Goal: Task Accomplishment & Management: Complete application form

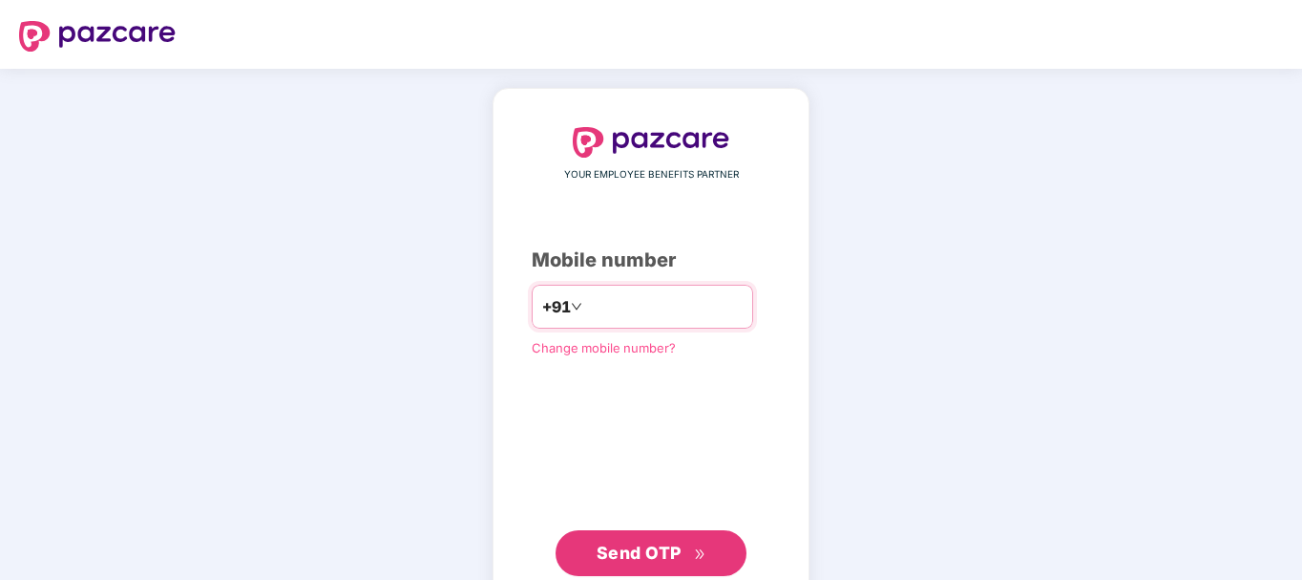
click at [606, 302] on input "number" at bounding box center [664, 306] width 157 height 31
type input "**********"
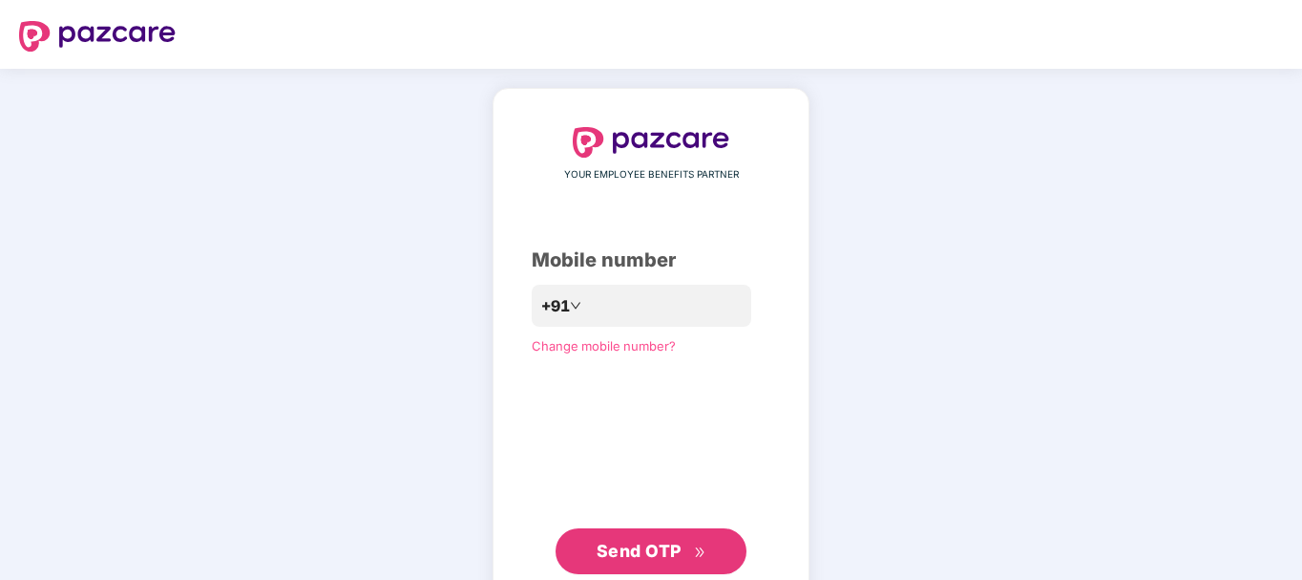
click at [625, 556] on span "Send OTP" at bounding box center [639, 550] width 85 height 20
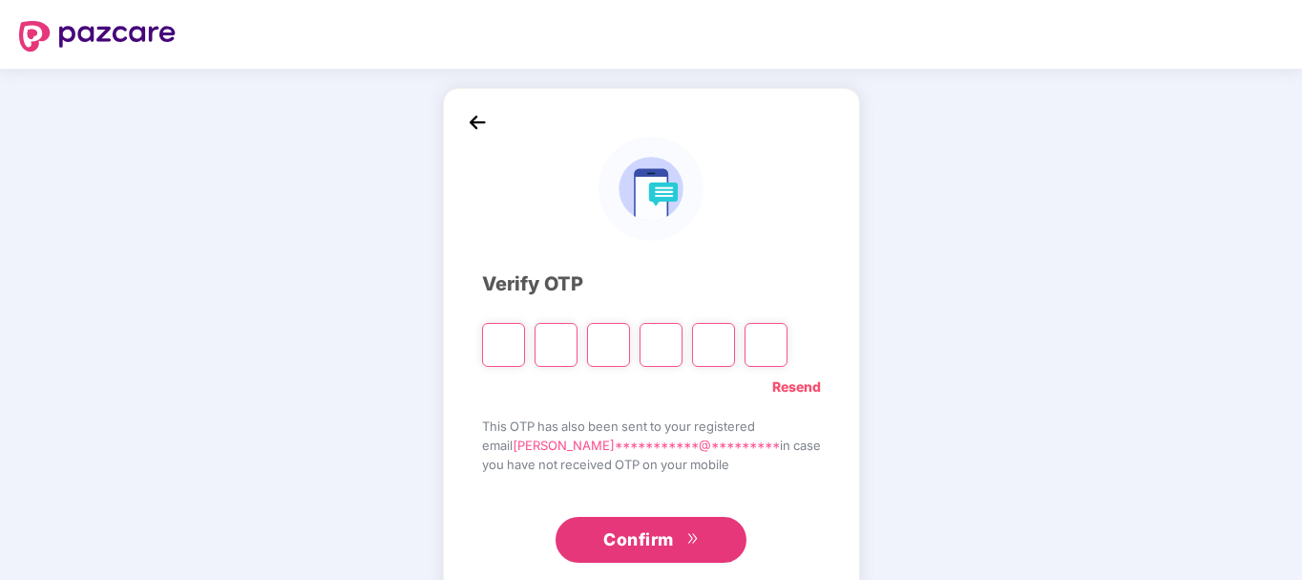
type input "*"
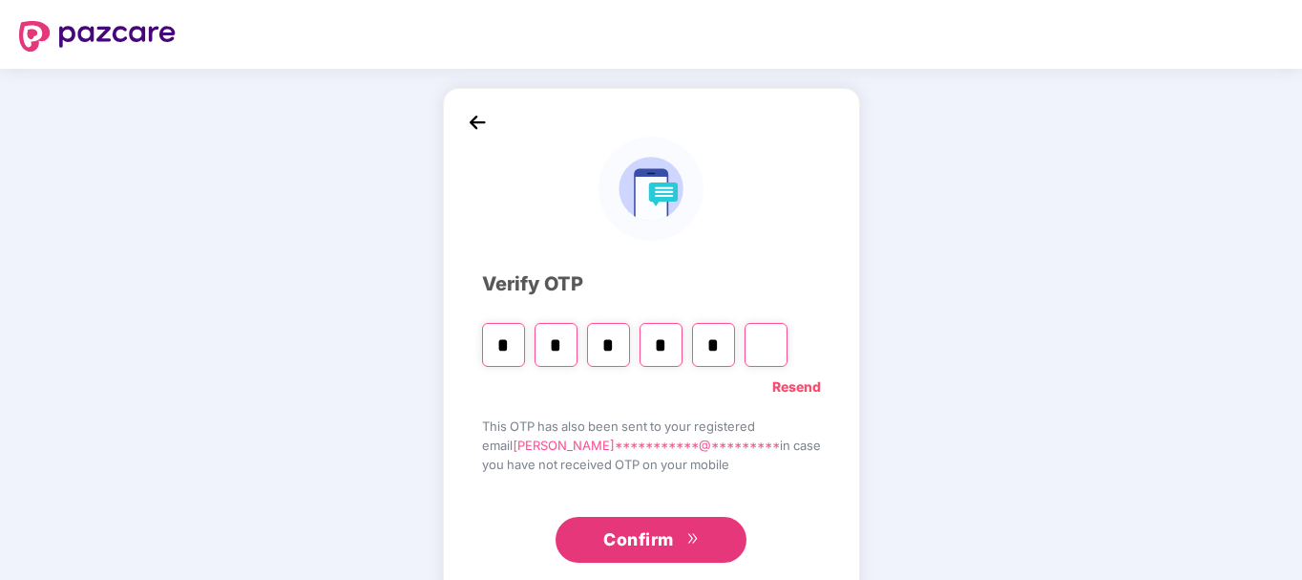
type input "*"
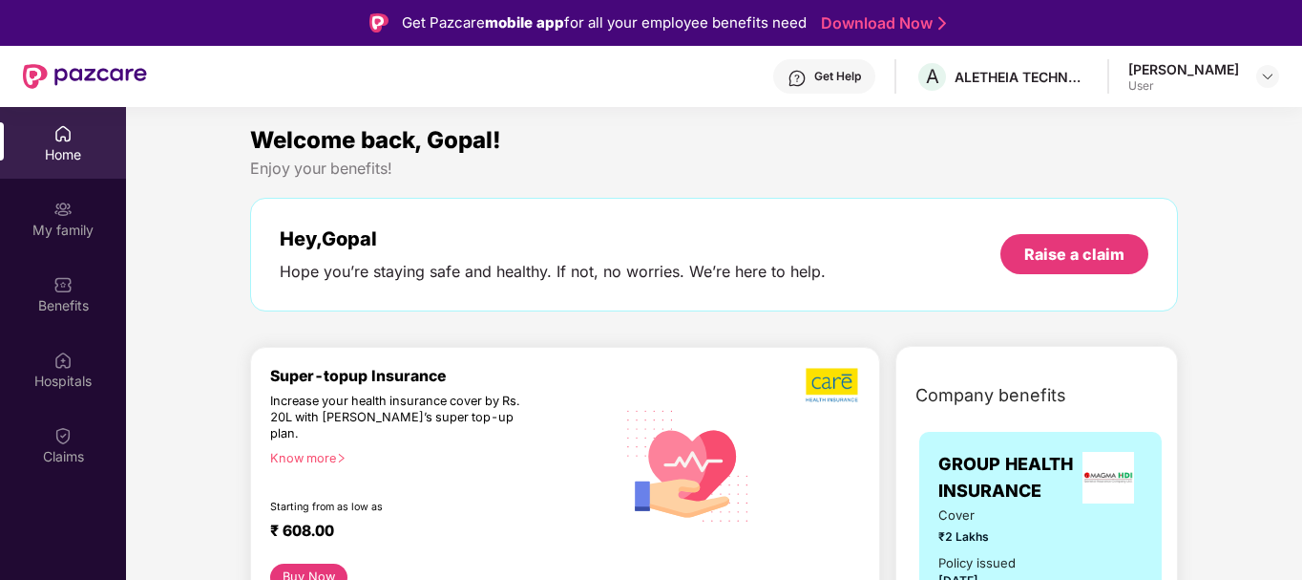
click at [878, 157] on div "Welcome back, Gopal!" at bounding box center [714, 140] width 928 height 36
click at [60, 422] on div "Claims" at bounding box center [63, 445] width 126 height 72
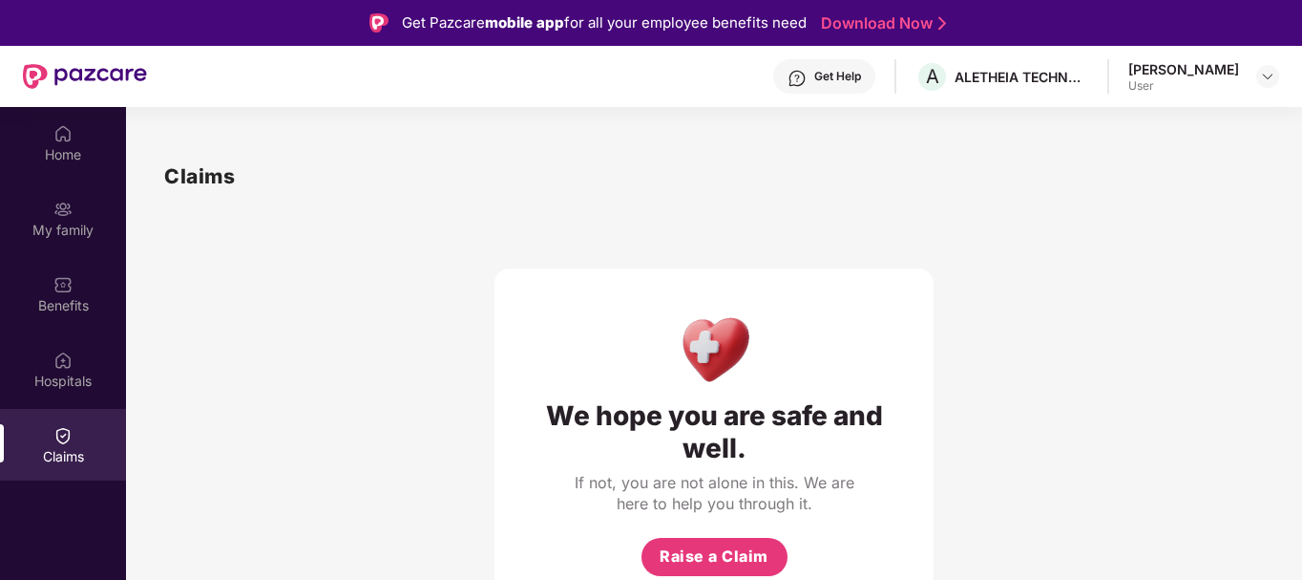
click at [1028, 412] on div "We hope you are safe and well. If not, you are not alone in this. We are here t…" at bounding box center [714, 403] width 1100 height 422
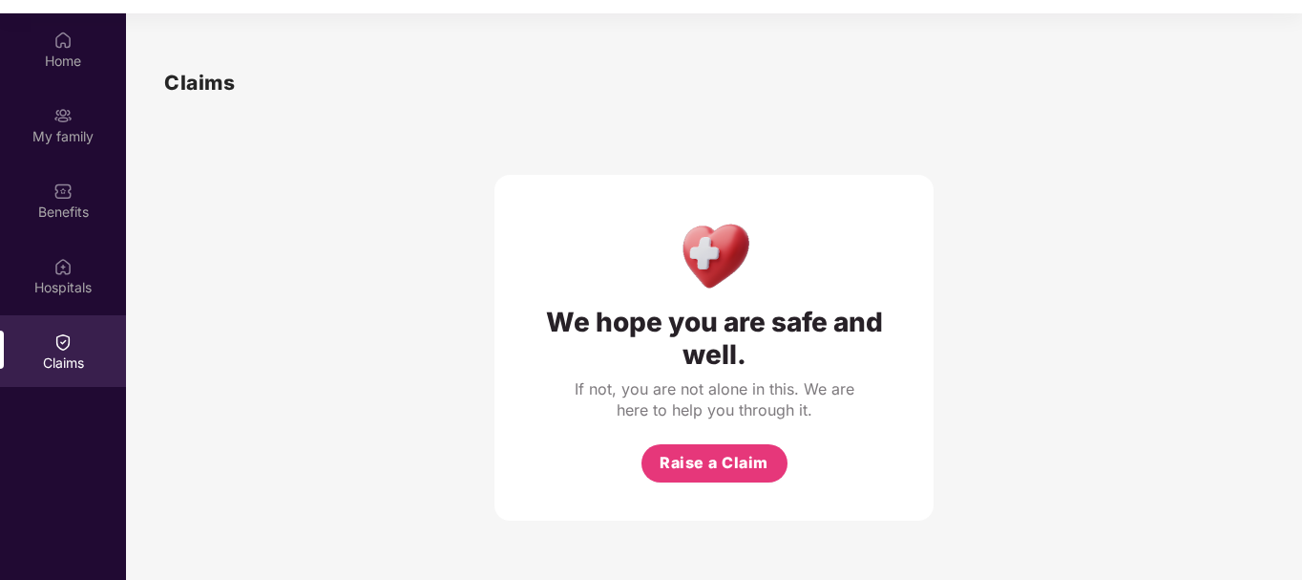
scroll to position [107, 0]
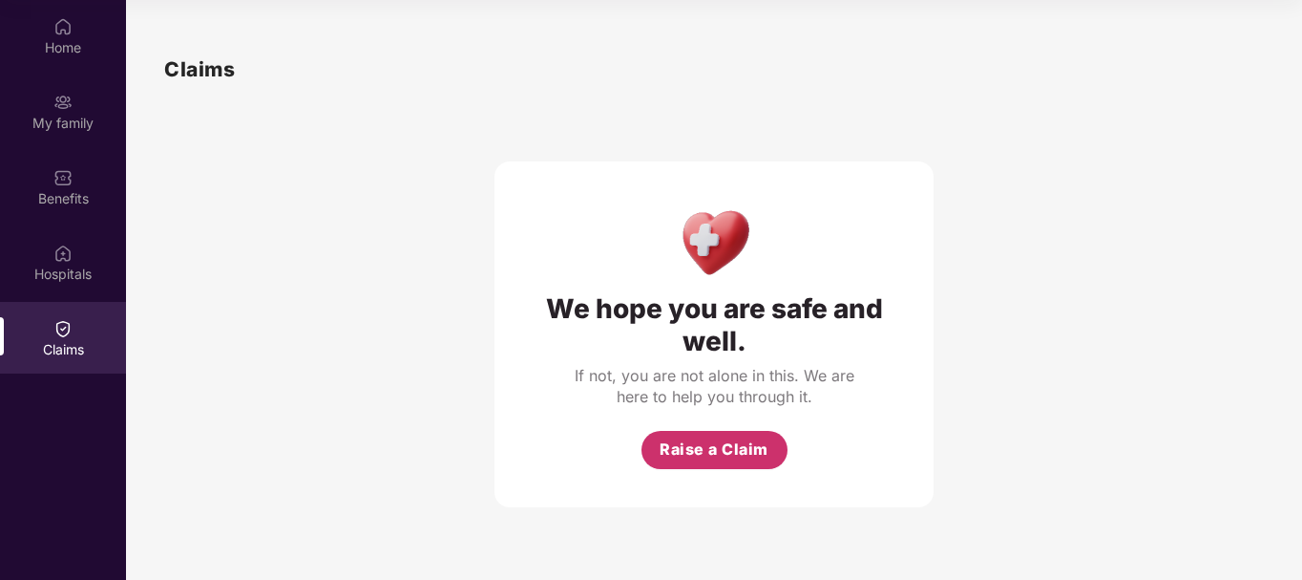
click at [714, 466] on button "Raise a Claim" at bounding box center [715, 450] width 146 height 38
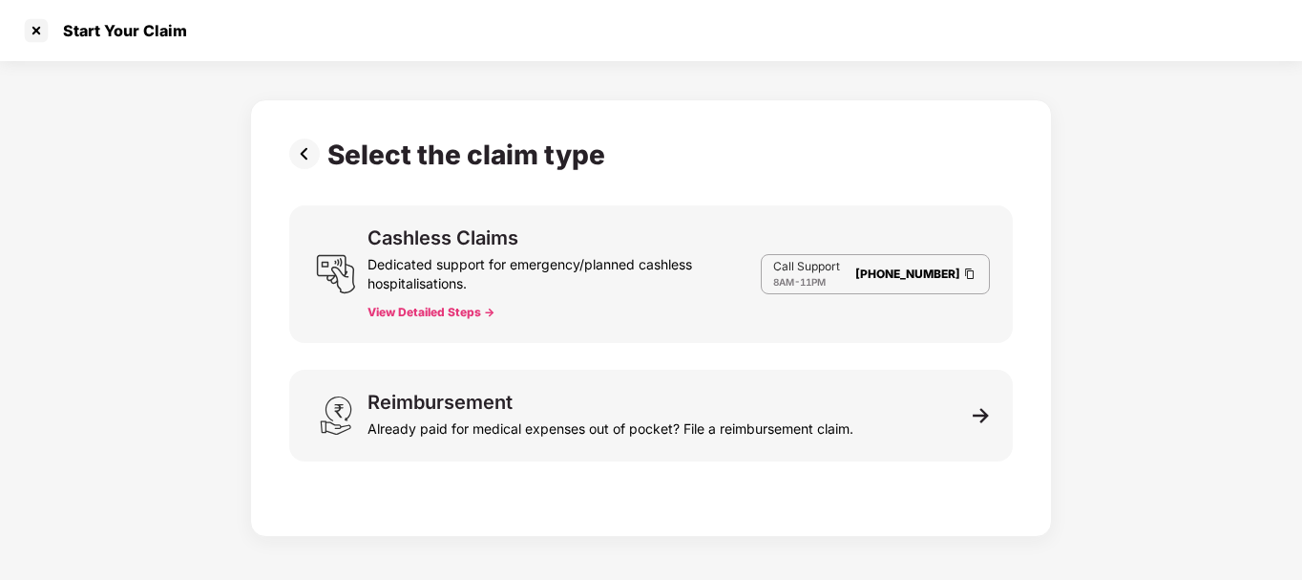
scroll to position [46, 0]
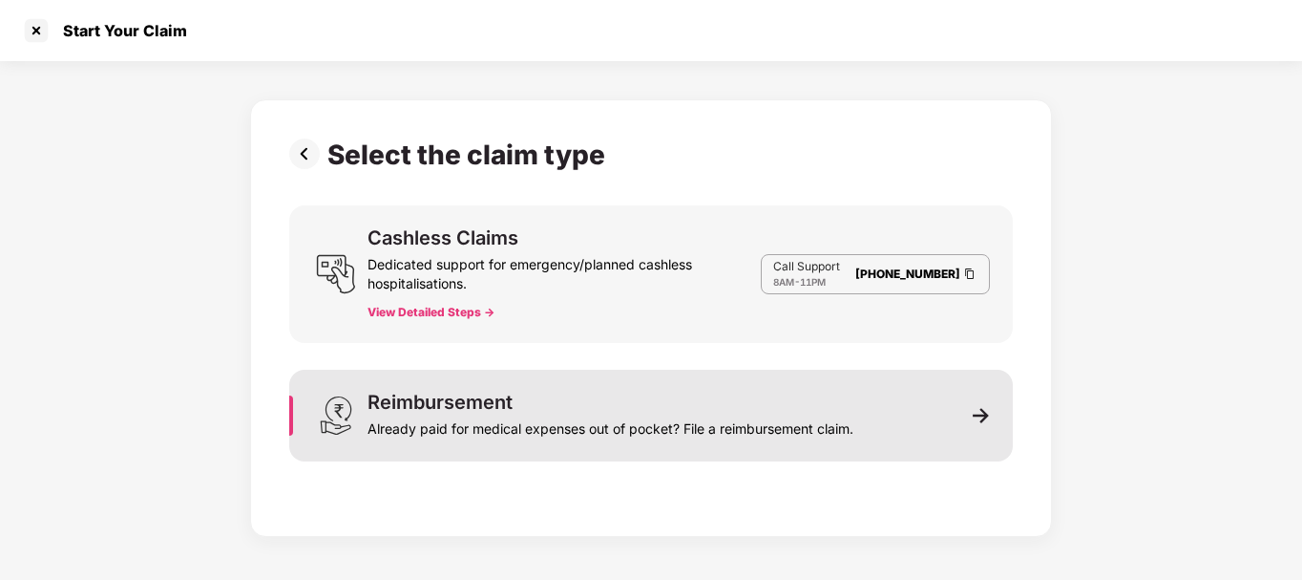
click at [545, 391] on div "Reimbursement Already paid for medical expenses out of pocket? File a reimburse…" at bounding box center [651, 416] width 724 height 92
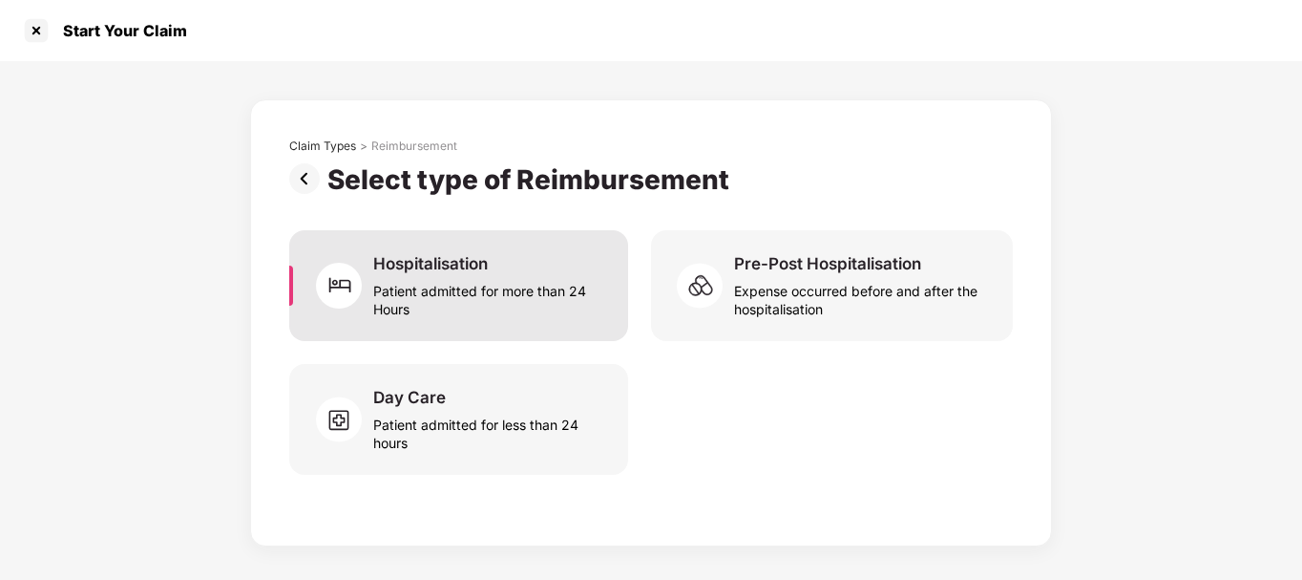
click at [476, 283] on div "Patient admitted for more than 24 Hours" at bounding box center [489, 296] width 232 height 44
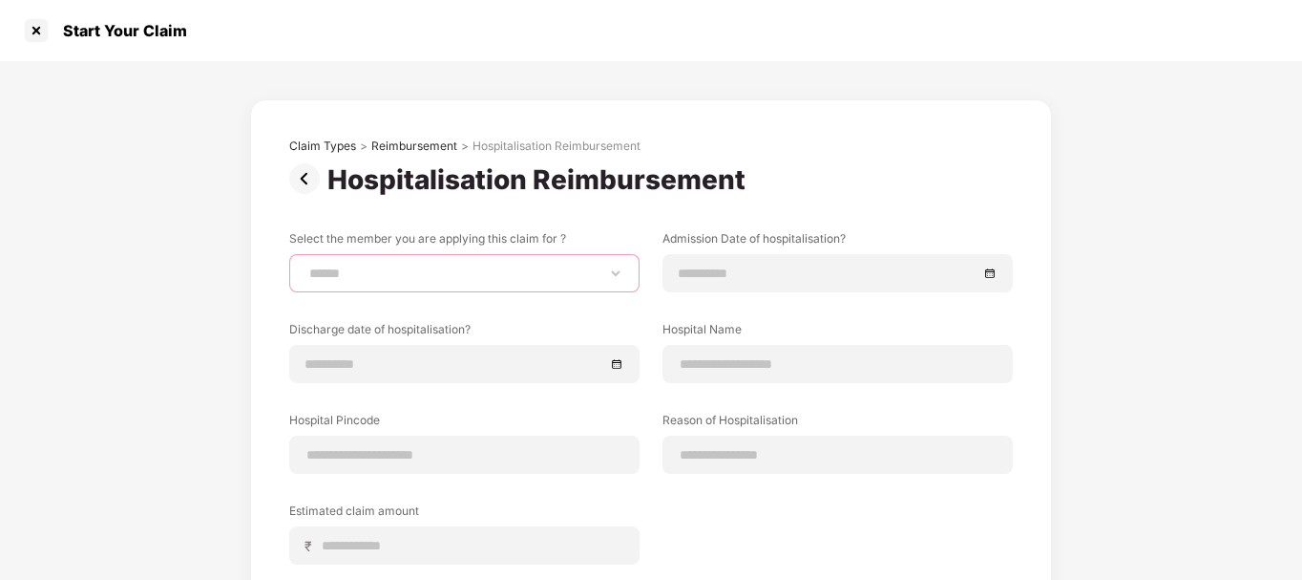
click at [614, 276] on select "**********" at bounding box center [465, 272] width 318 height 15
select select "**********"
click at [306, 265] on select "**********" at bounding box center [465, 272] width 318 height 15
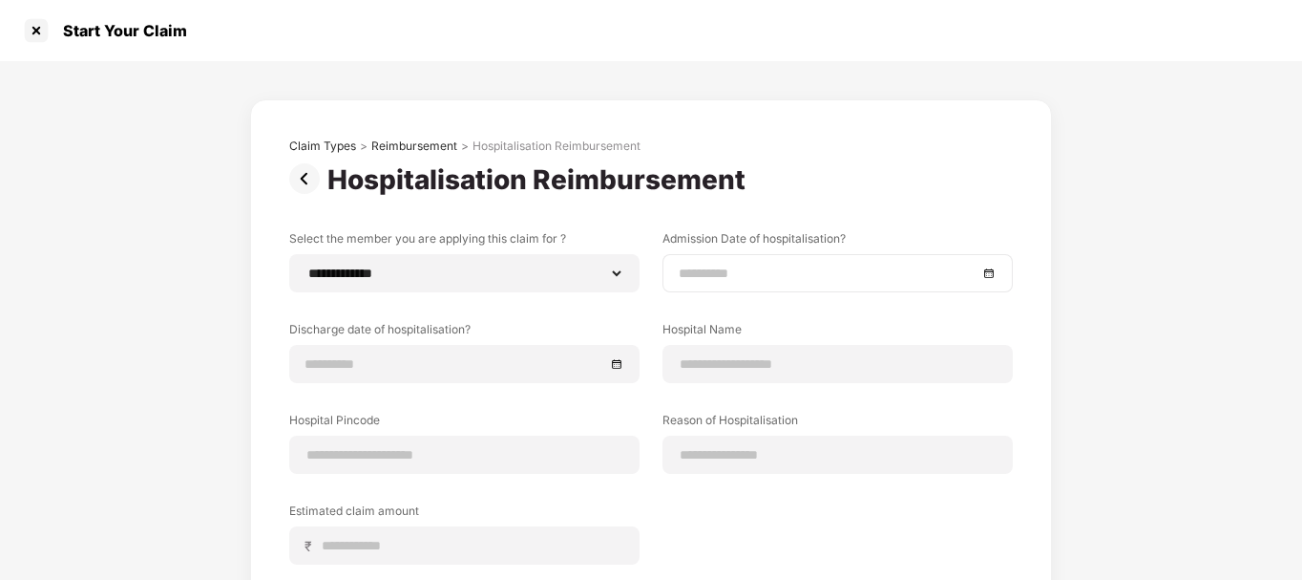
click at [755, 270] on input at bounding box center [828, 273] width 299 height 21
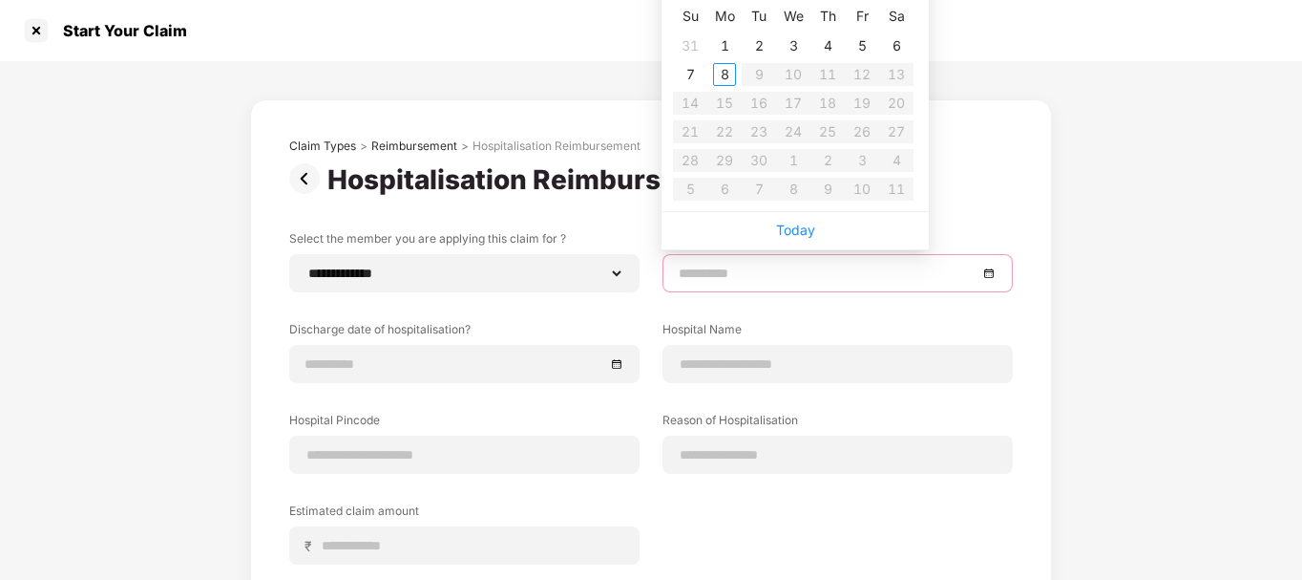
click at [986, 180] on div "Hospitalisation Reimbursement" at bounding box center [651, 179] width 724 height 32
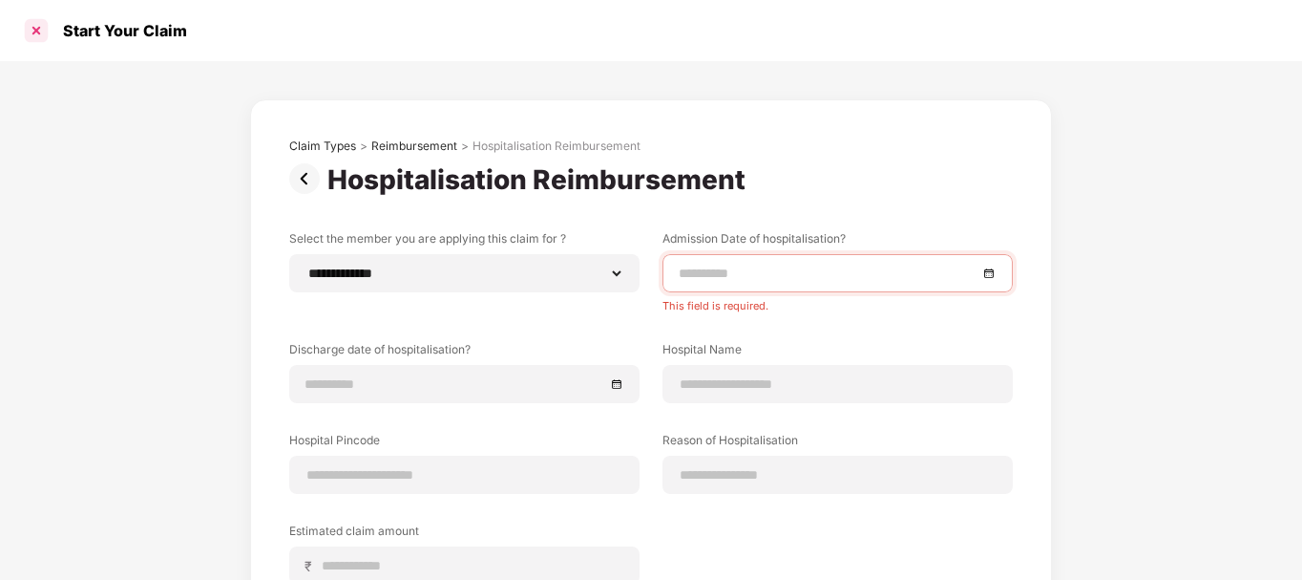
click at [31, 33] on div at bounding box center [36, 30] width 31 height 31
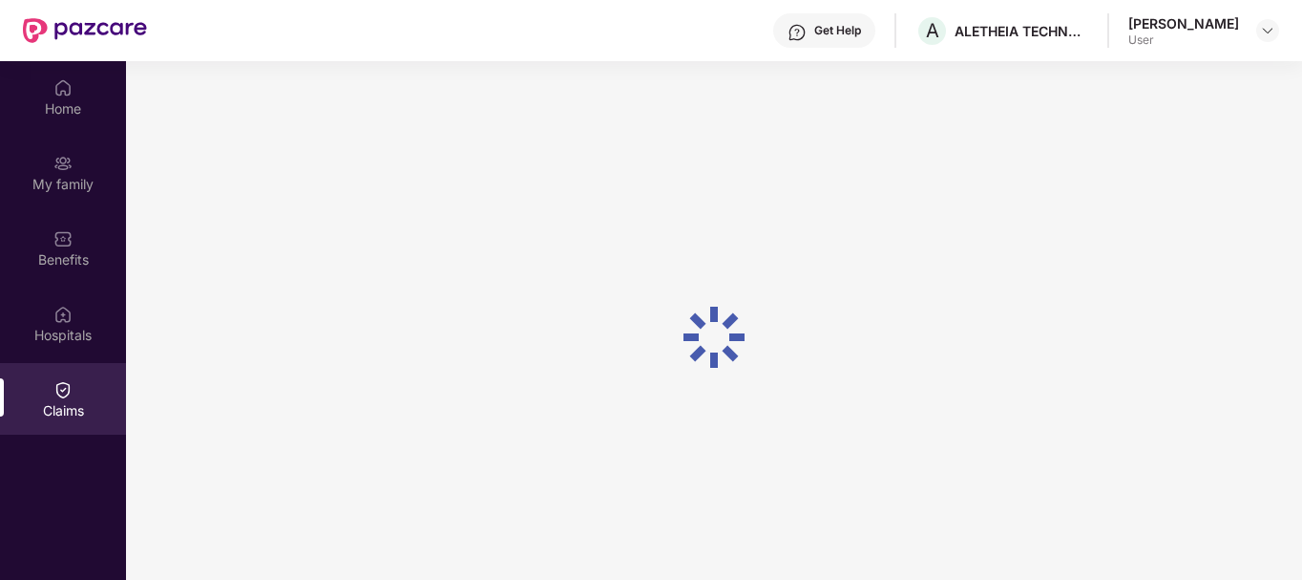
scroll to position [107, 0]
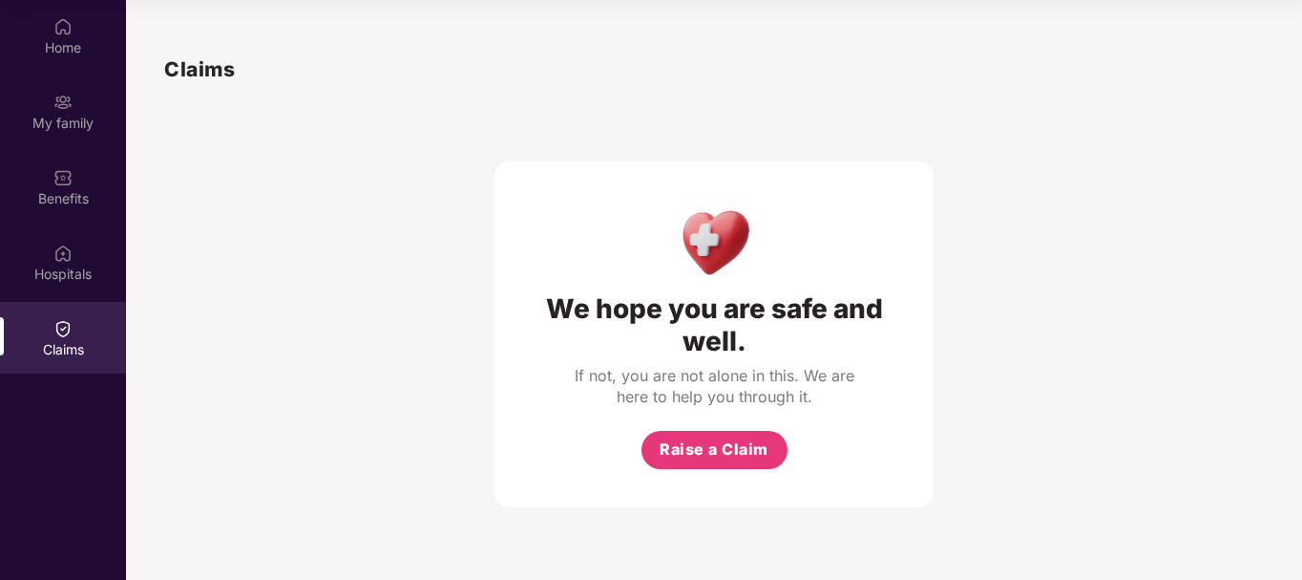
click at [67, 346] on div "Claims" at bounding box center [63, 349] width 126 height 19
click at [57, 244] on img at bounding box center [62, 252] width 19 height 19
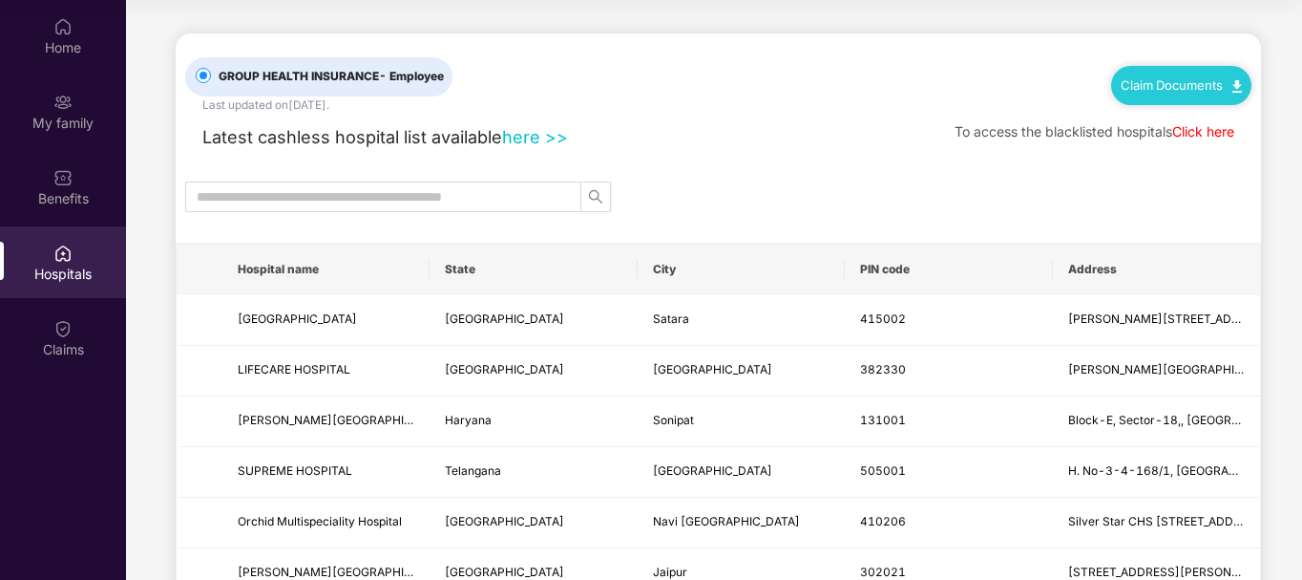
click at [1164, 94] on div "Claim Documents" at bounding box center [1181, 85] width 140 height 38
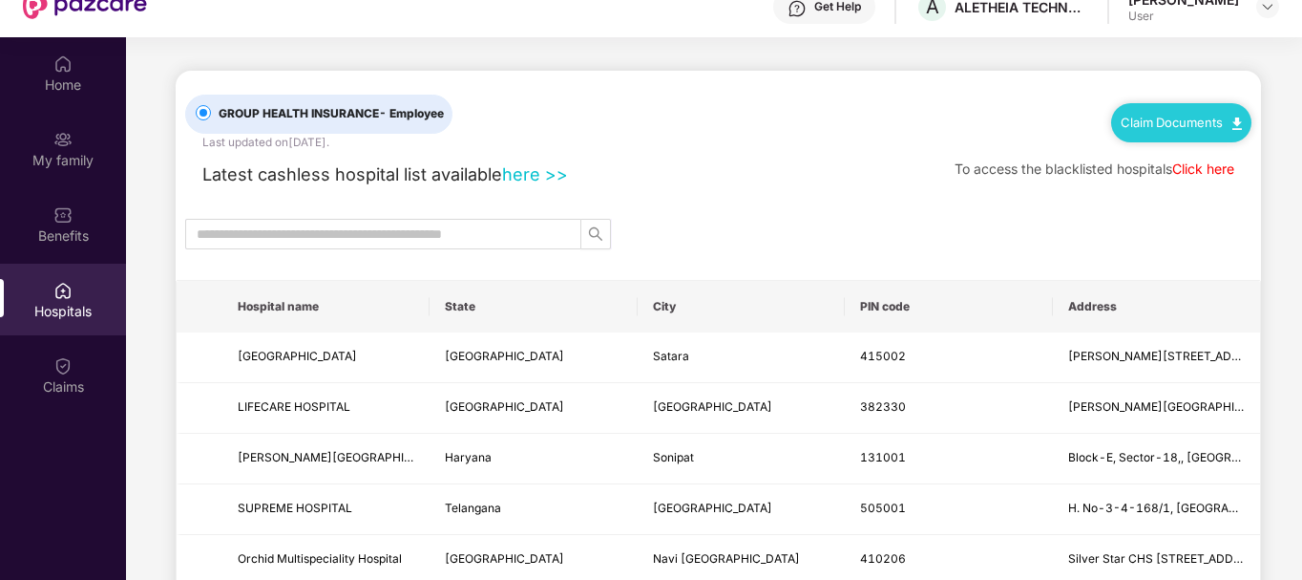
scroll to position [107, 0]
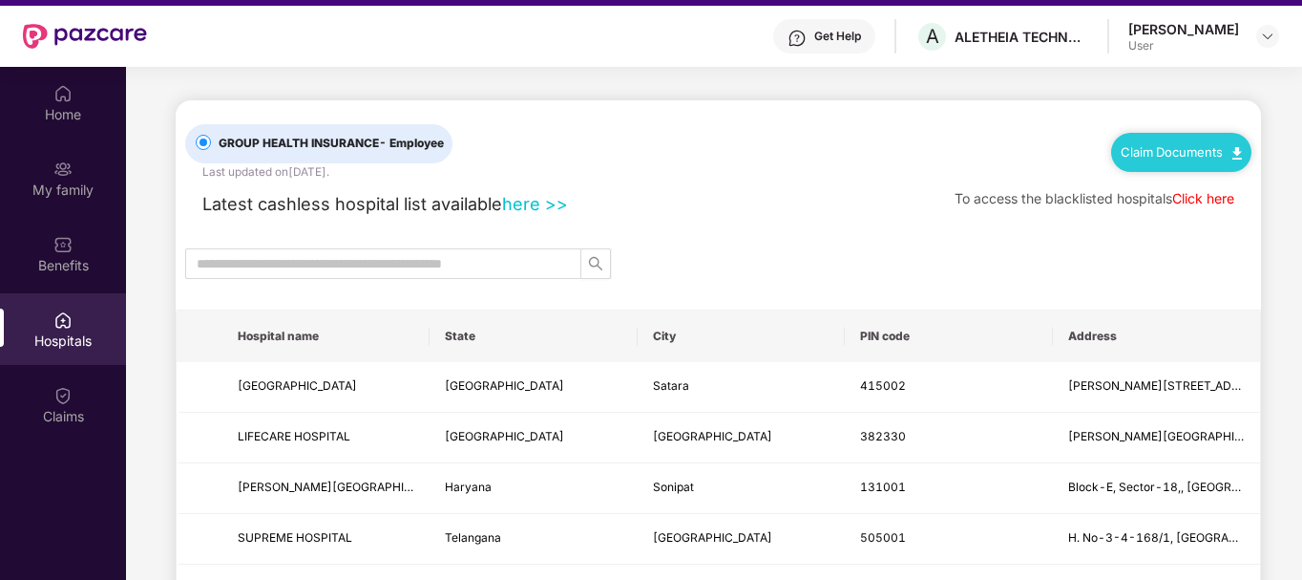
scroll to position [0, 0]
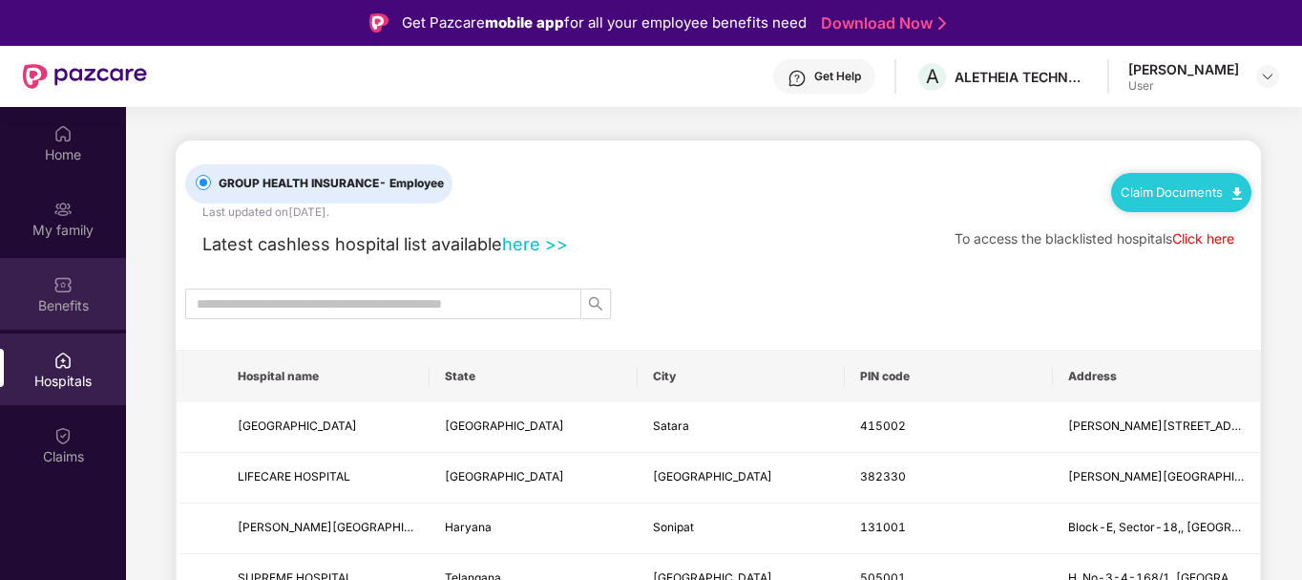
click at [83, 298] on div "Benefits" at bounding box center [63, 305] width 126 height 19
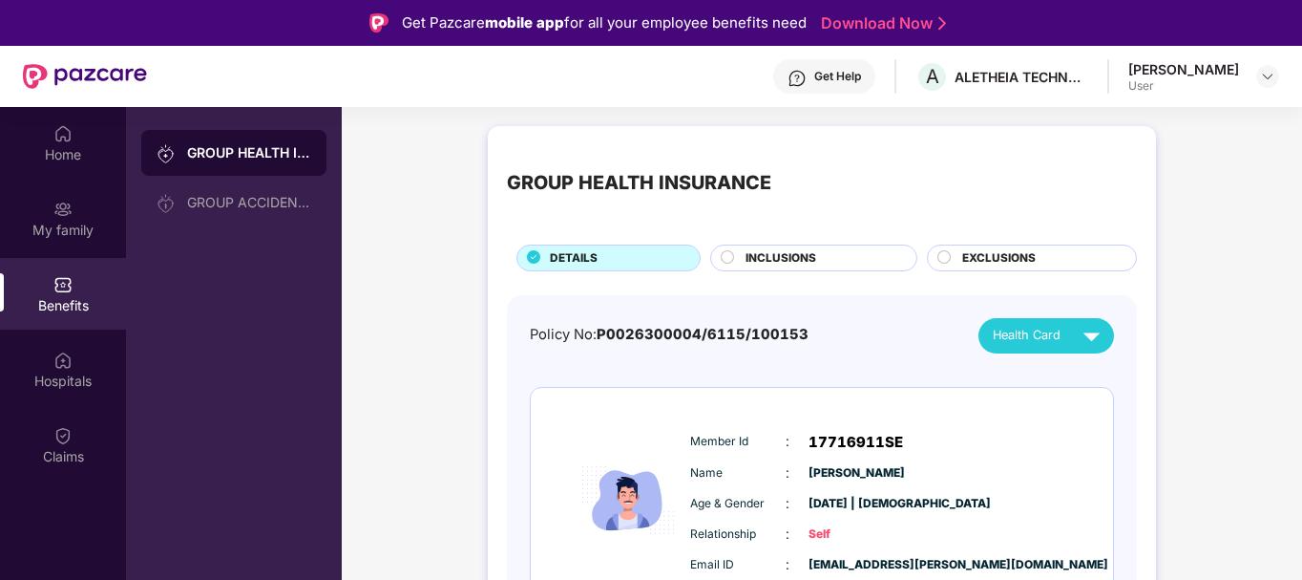
click at [946, 426] on div "Member Id : 17716911SE Name : [PERSON_NAME] Age & Gender : [DATE] | [DEMOGRAPHI…" at bounding box center [880, 518] width 389 height 195
click at [726, 258] on circle at bounding box center [728, 256] width 12 height 12
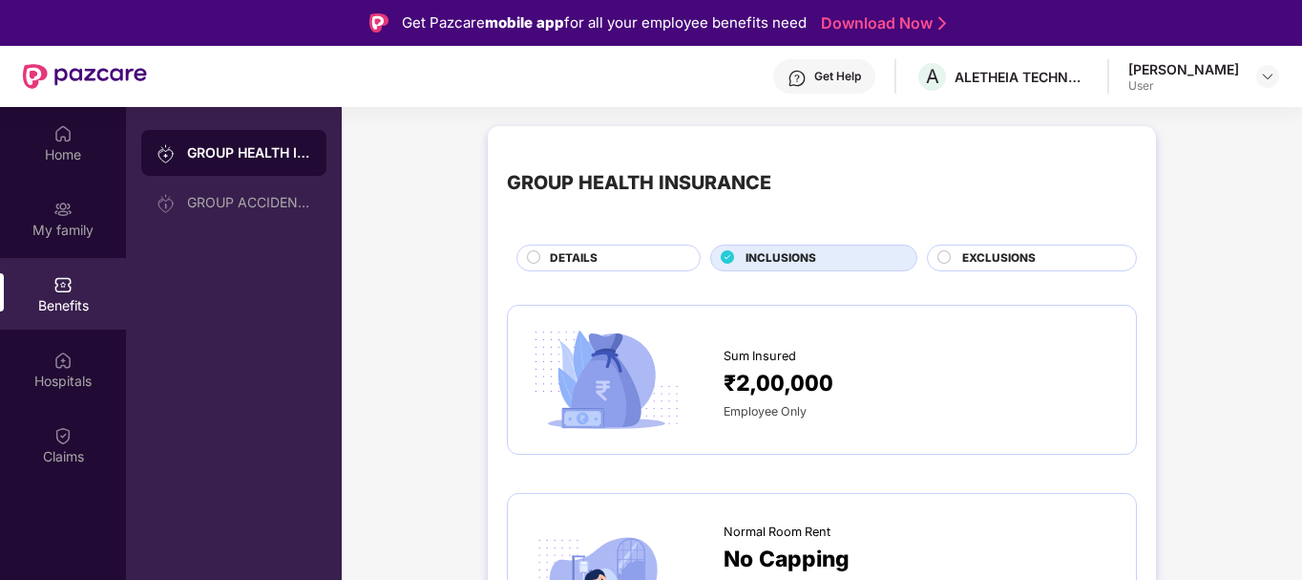
click at [948, 384] on div "₹2,00,000" at bounding box center [920, 383] width 393 height 34
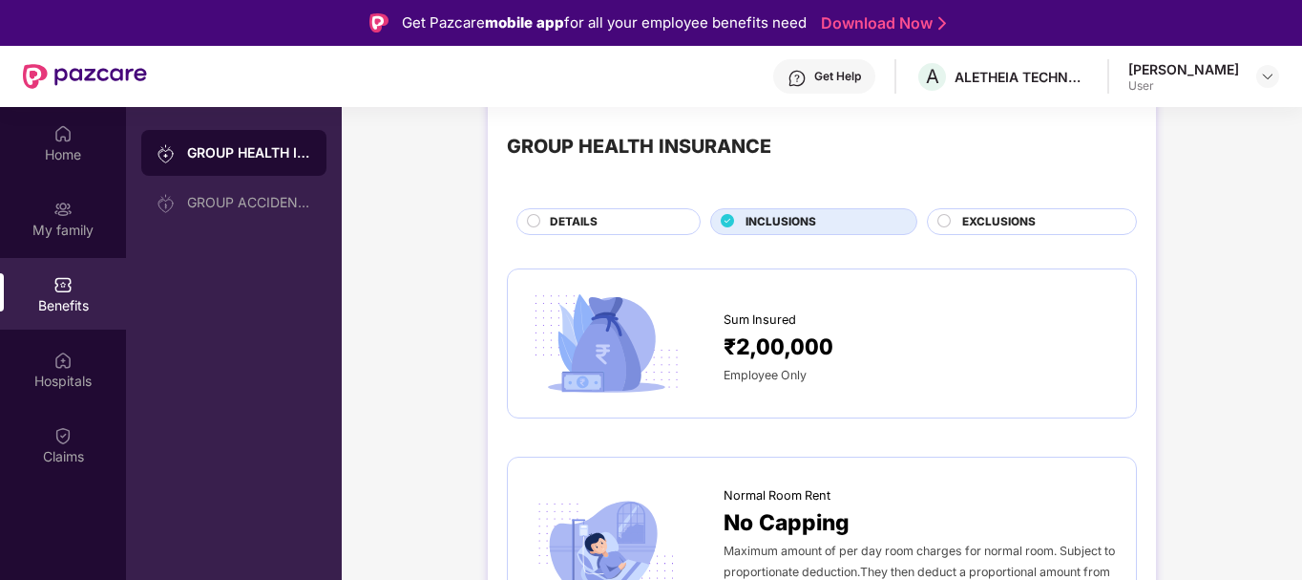
scroll to position [38, 0]
click at [955, 226] on div "EXCLUSIONS" at bounding box center [1040, 221] width 174 height 21
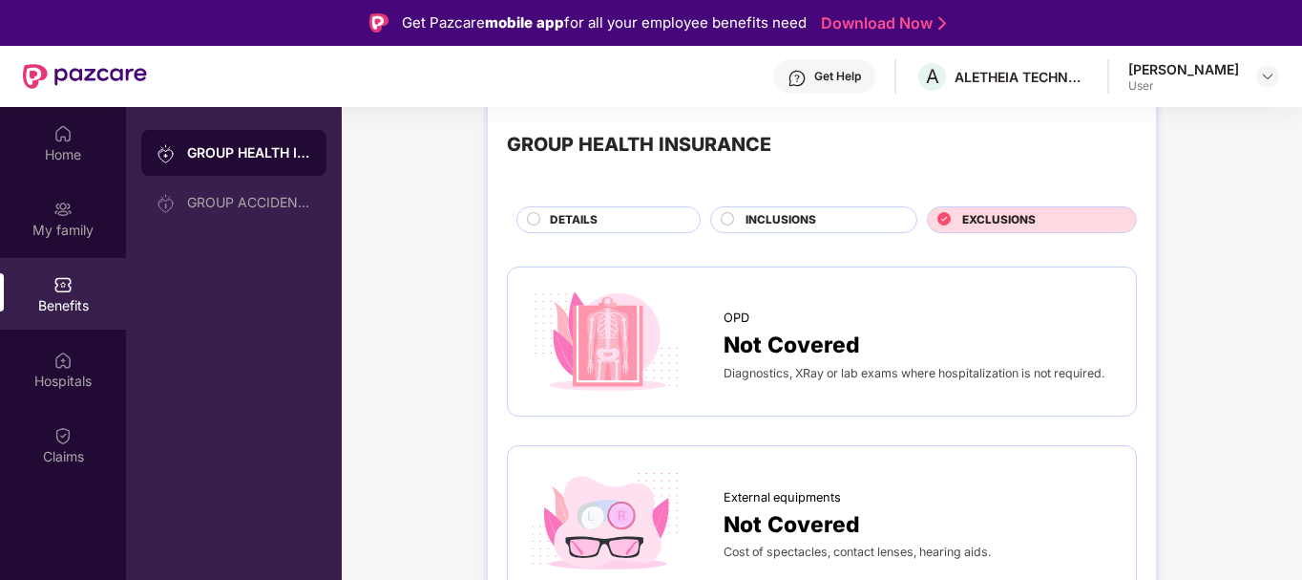
click at [600, 228] on div "DETAILS" at bounding box center [615, 221] width 150 height 21
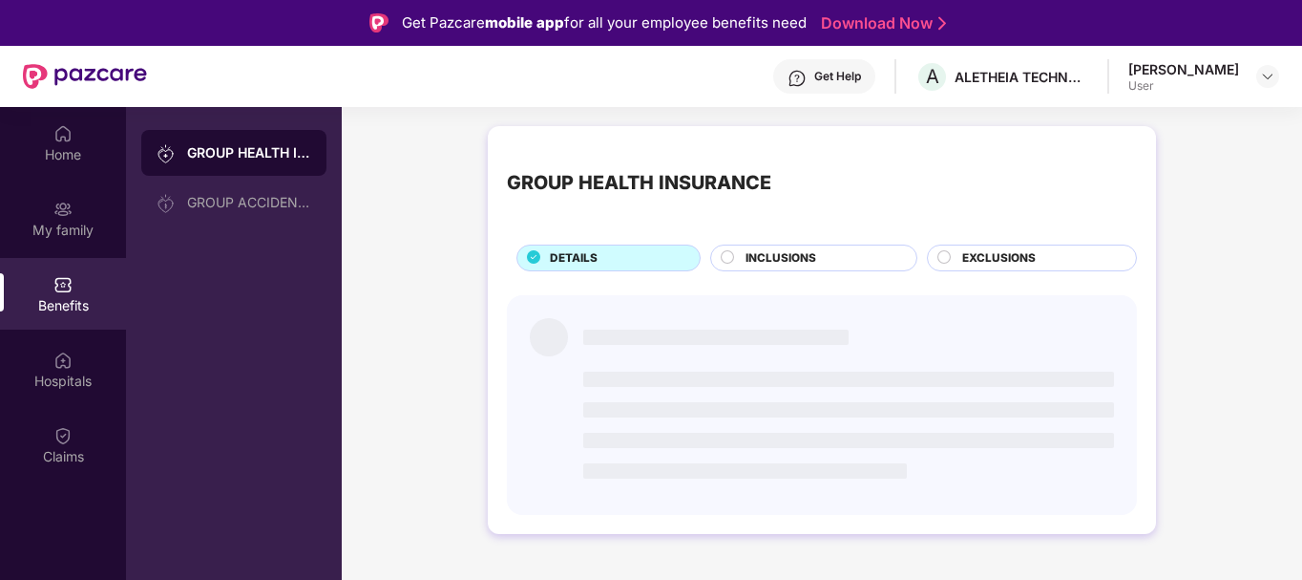
scroll to position [0, 0]
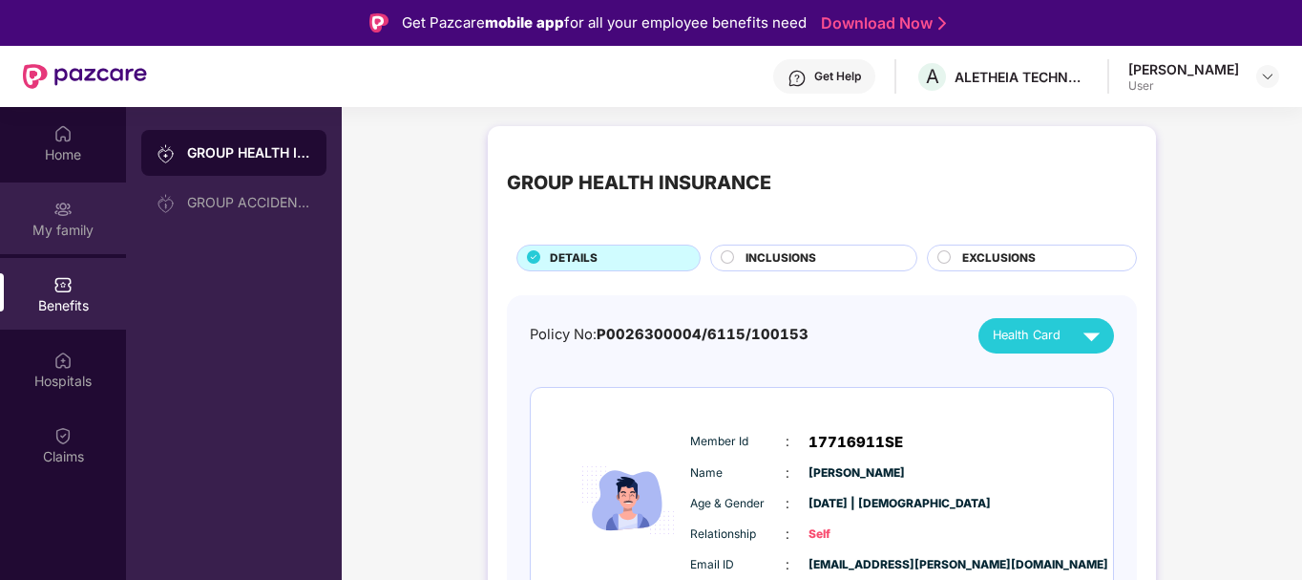
click at [32, 211] on div "My family" at bounding box center [63, 218] width 126 height 72
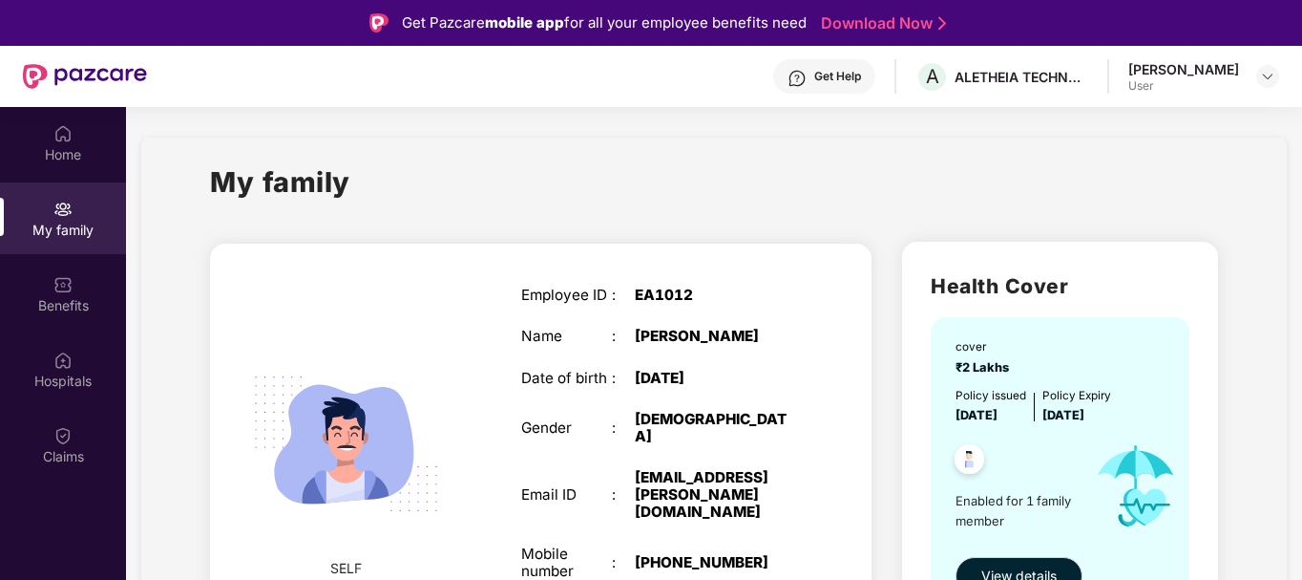
click at [641, 191] on div "My family" at bounding box center [714, 193] width 1008 height 66
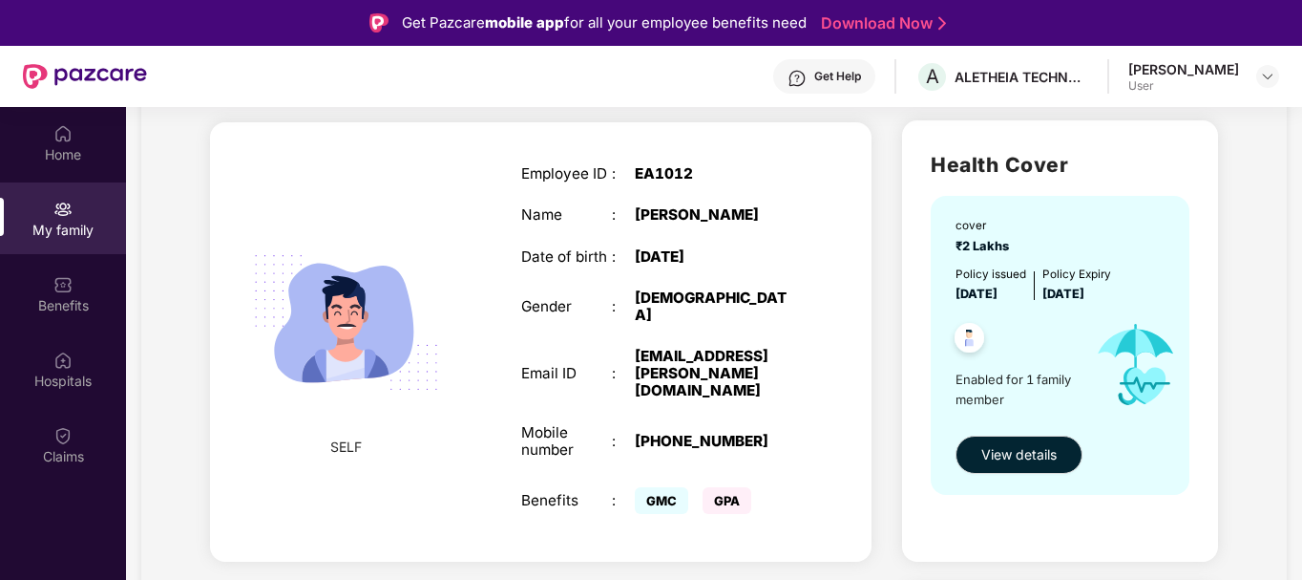
scroll to position [153, 0]
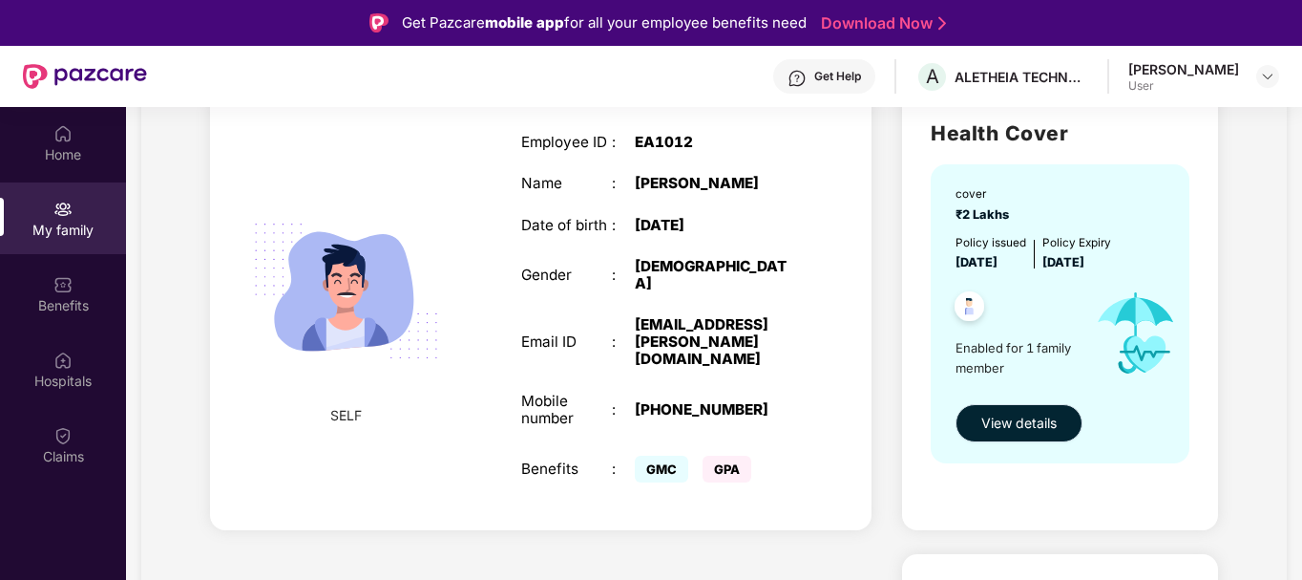
click at [1024, 426] on span "View details" at bounding box center [1019, 422] width 75 height 21
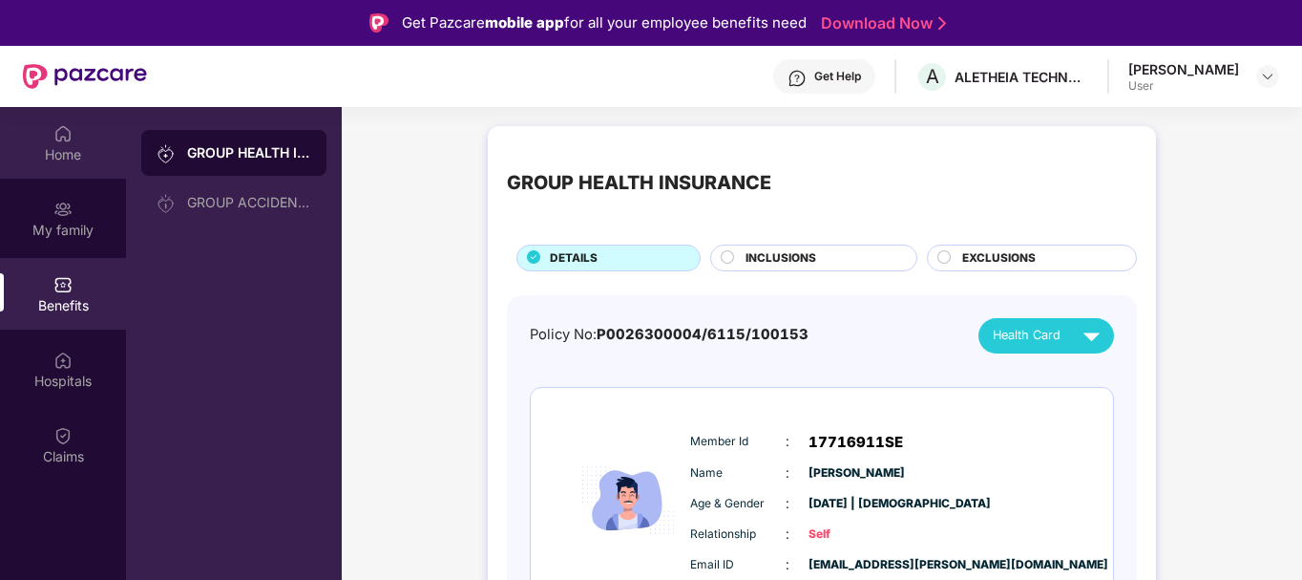
click at [60, 154] on div "Home" at bounding box center [63, 154] width 126 height 19
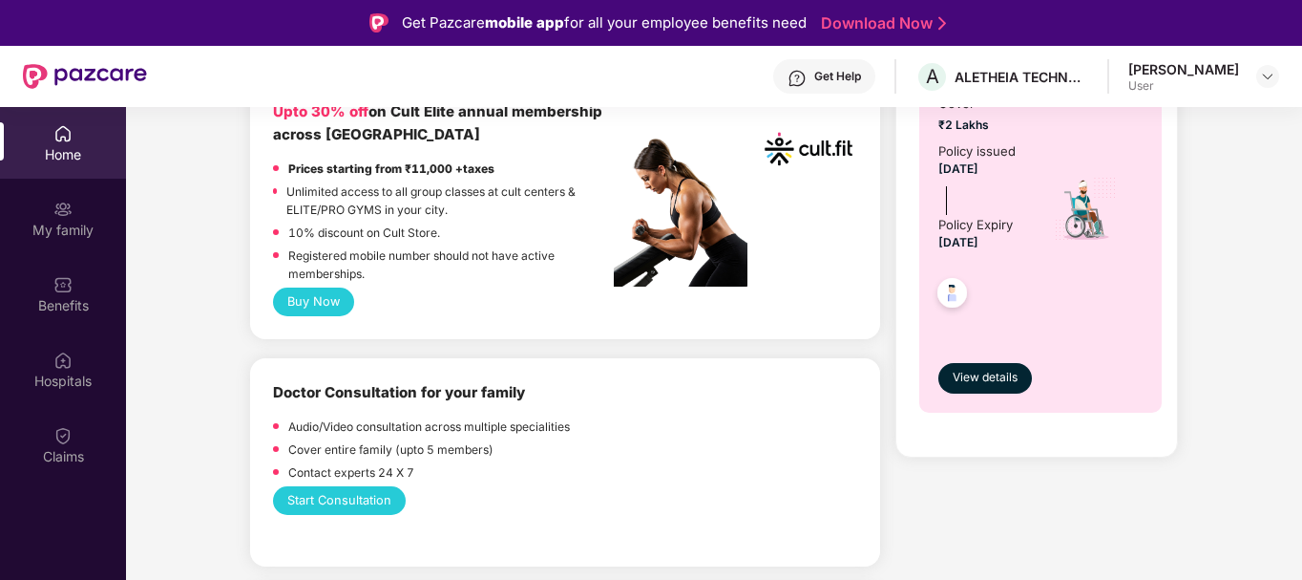
scroll to position [917, 0]
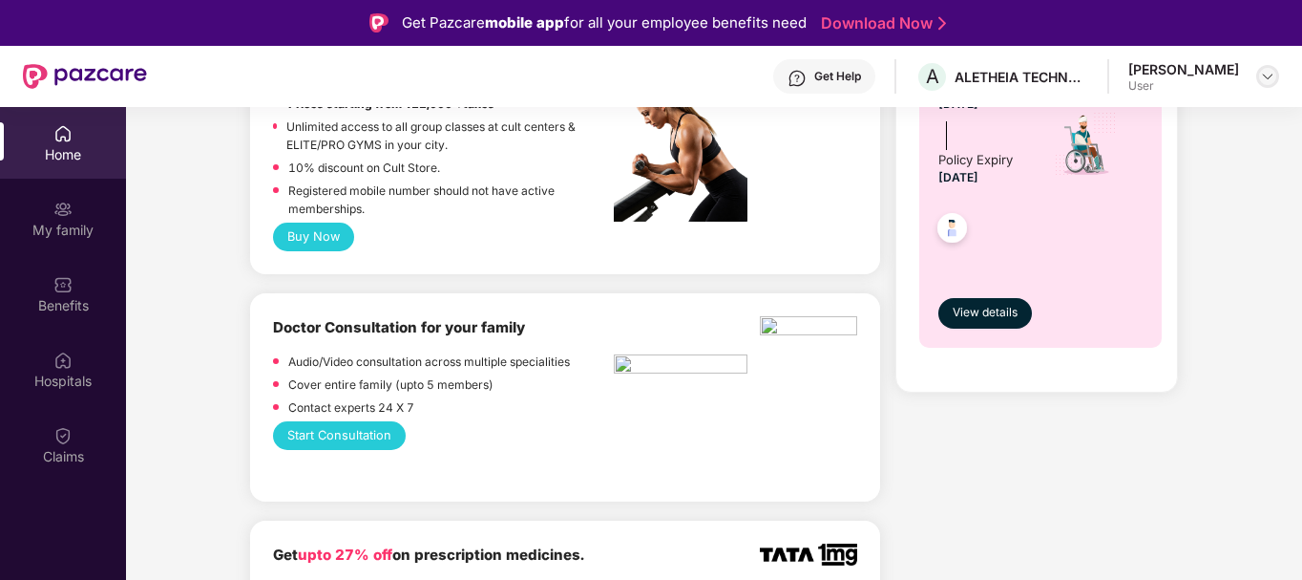
click at [1266, 66] on div at bounding box center [1268, 76] width 23 height 23
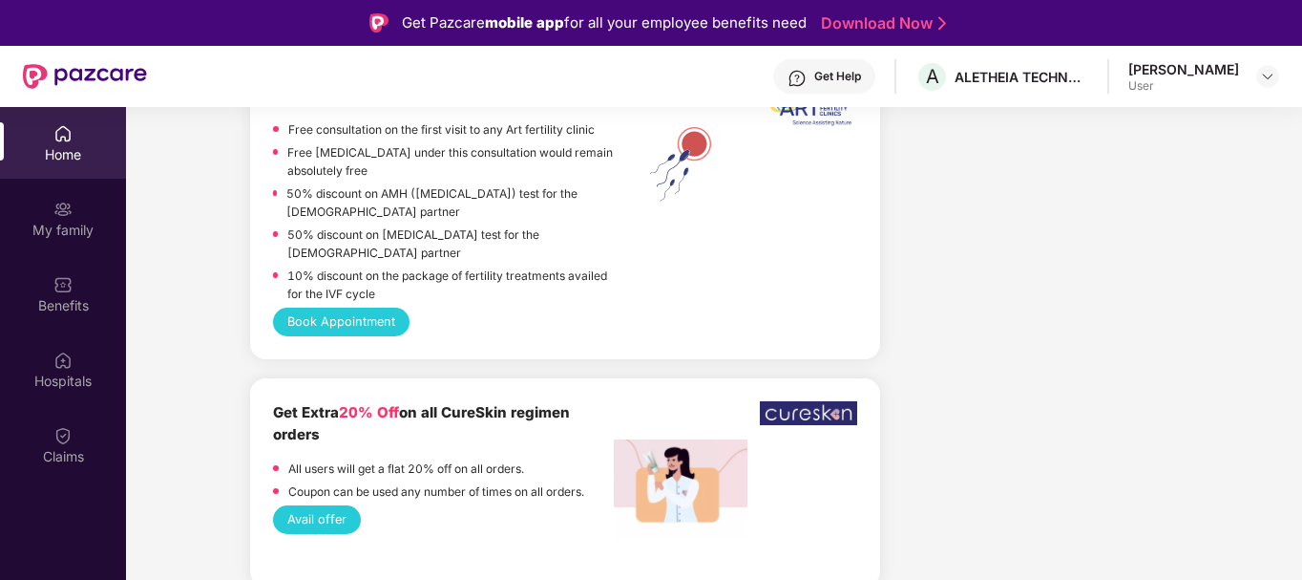
scroll to position [1871, 0]
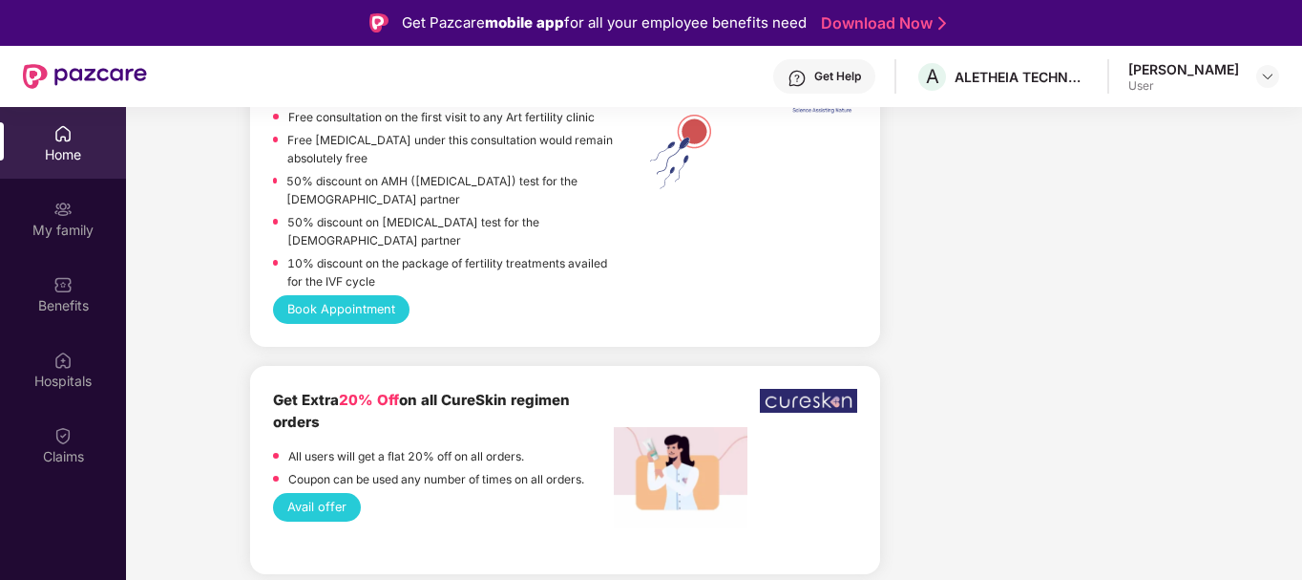
click at [831, 70] on div "Get Help" at bounding box center [837, 76] width 47 height 15
click at [1129, 236] on div "Company benefits GROUP HEALTH INSURANCE Cover ₹2 Lakhs Policy issued [DATE] Pol…" at bounding box center [1037, 565] width 298 height 4182
click at [191, 400] on div "Welcome back, Gopal! Enjoy your benefits! Hey, Gopal Hope you’re staying safe a…" at bounding box center [714, 453] width 1192 height 4405
click at [56, 390] on div "Hospitals" at bounding box center [63, 380] width 126 height 19
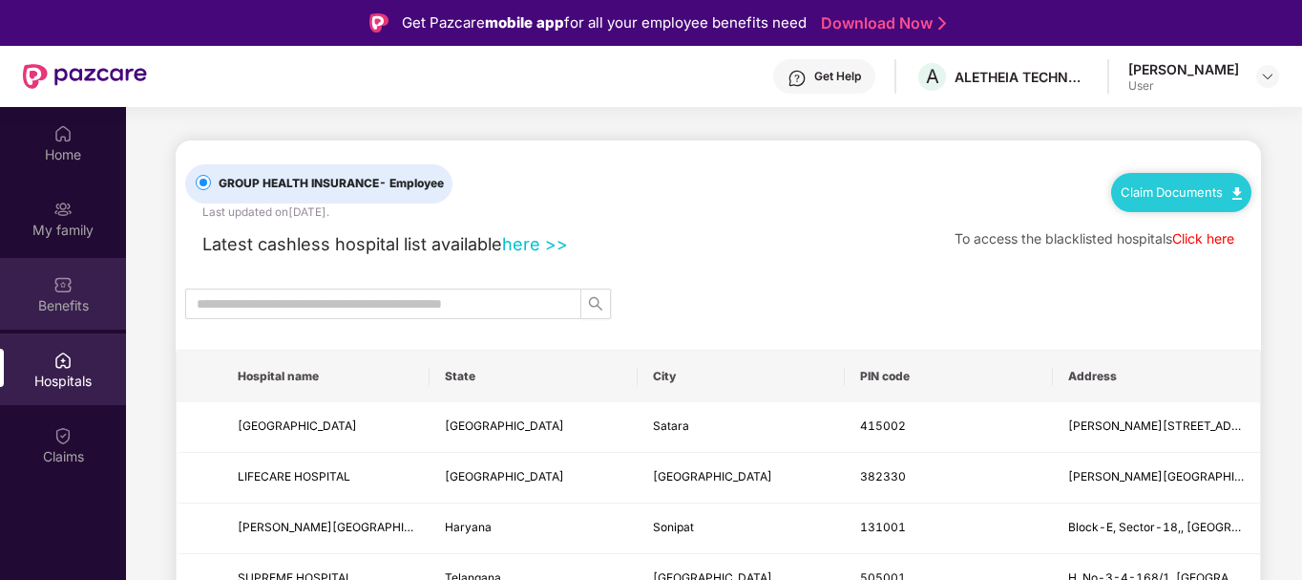
click at [45, 302] on div "Benefits" at bounding box center [63, 305] width 126 height 19
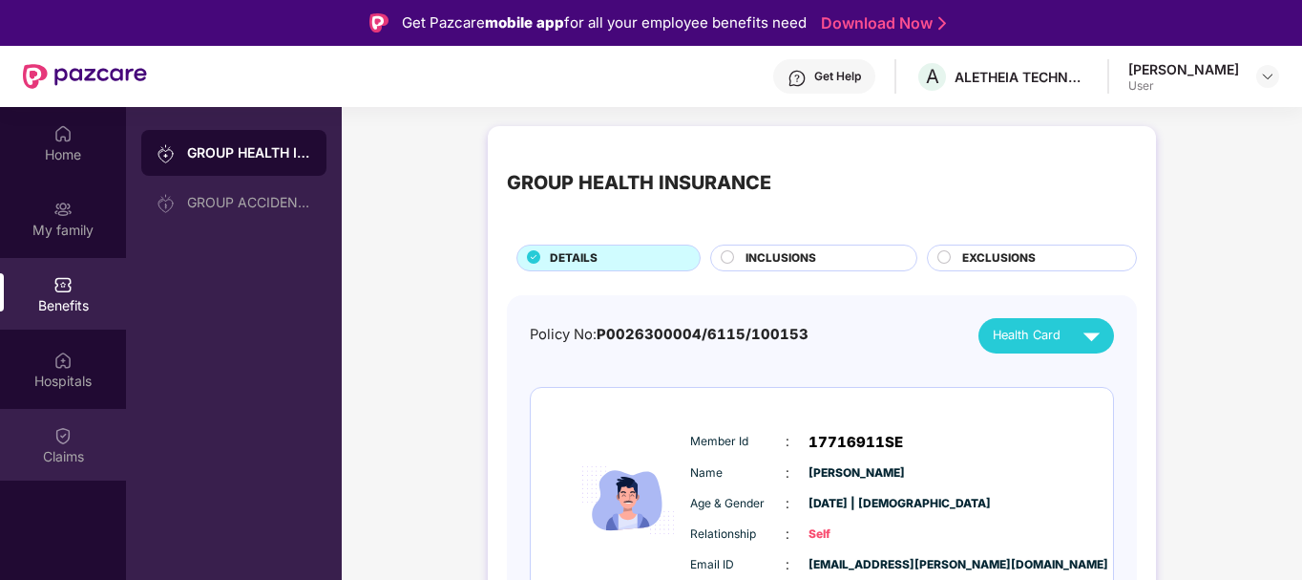
click at [58, 453] on div "Claims" at bounding box center [63, 456] width 126 height 19
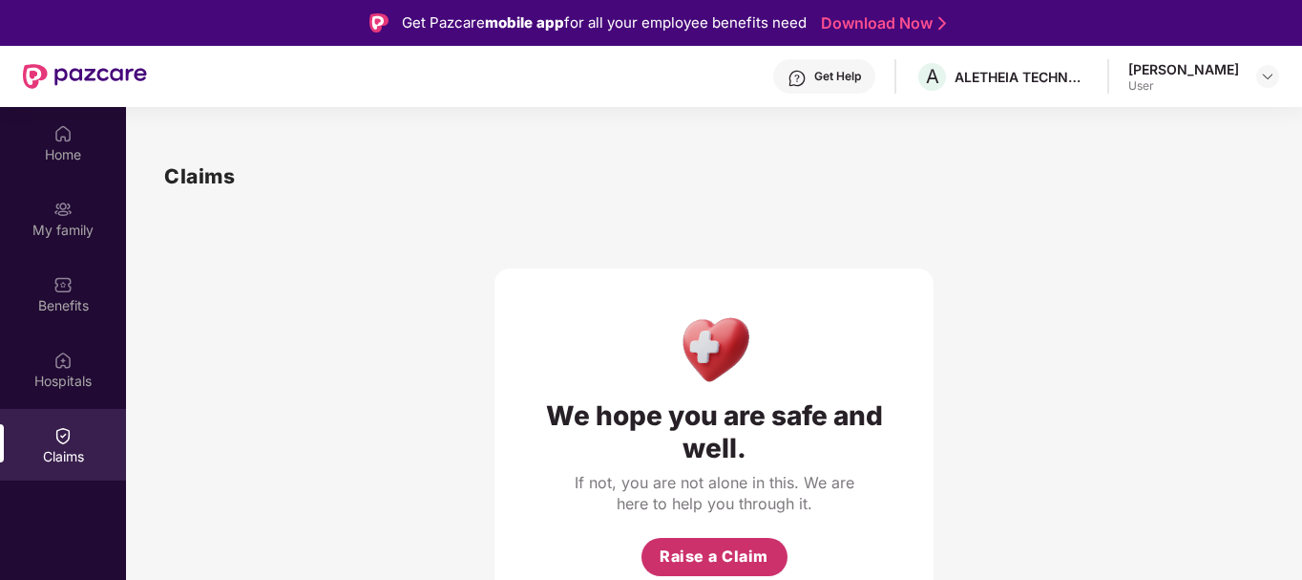
click at [733, 544] on span "Raise a Claim" at bounding box center [714, 556] width 109 height 24
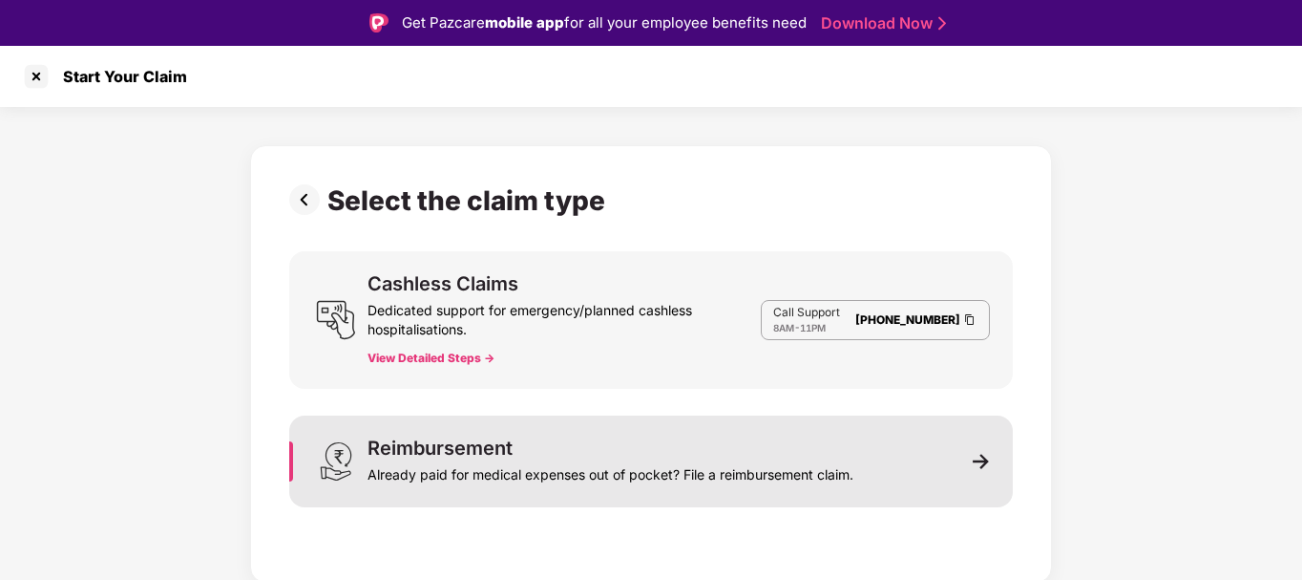
click at [450, 488] on div "Reimbursement Already paid for medical expenses out of pocket? File a reimburse…" at bounding box center [651, 461] width 724 height 92
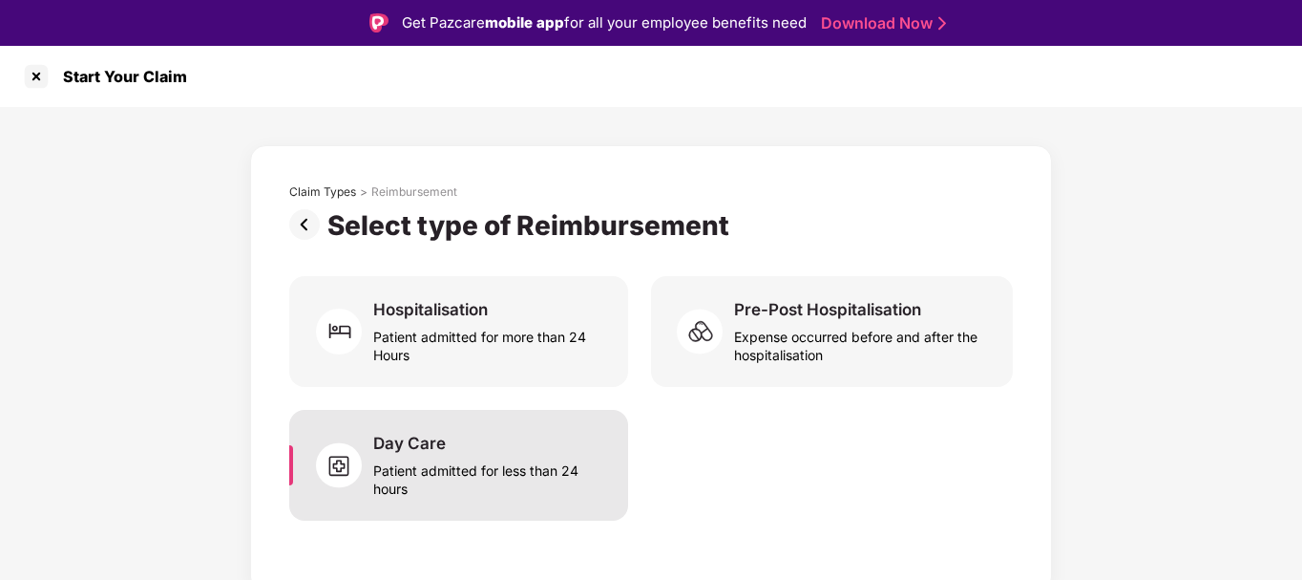
click at [476, 466] on div "Patient admitted for less than 24 hours" at bounding box center [489, 476] width 232 height 44
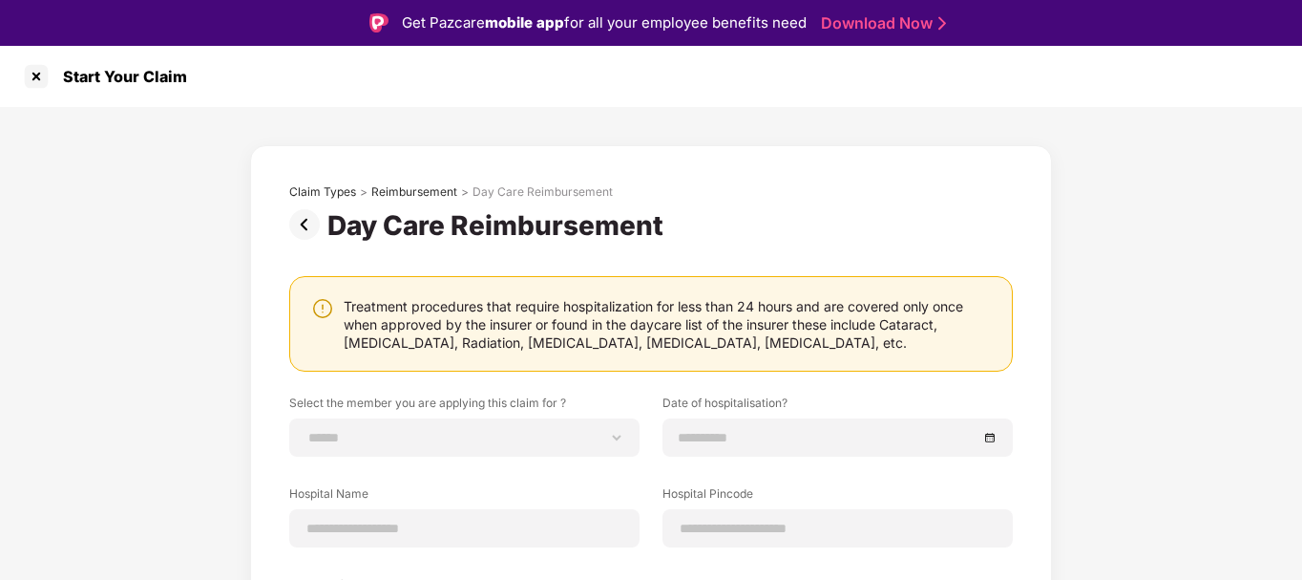
scroll to position [21, 0]
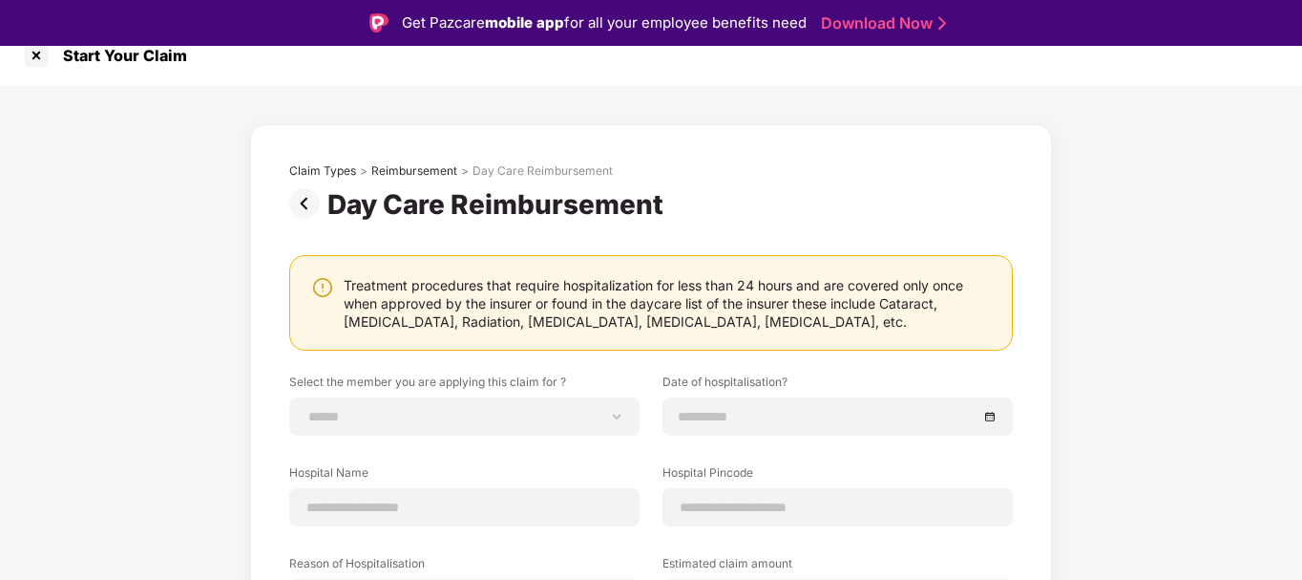
click at [297, 210] on img at bounding box center [308, 203] width 38 height 31
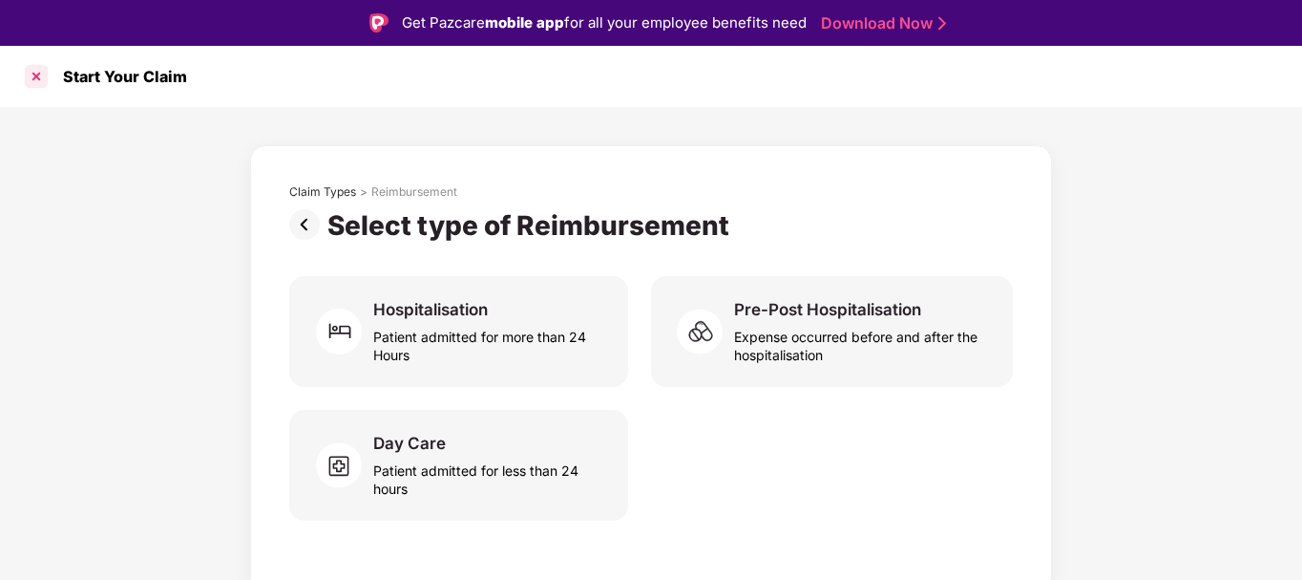
click at [33, 81] on div at bounding box center [36, 76] width 31 height 31
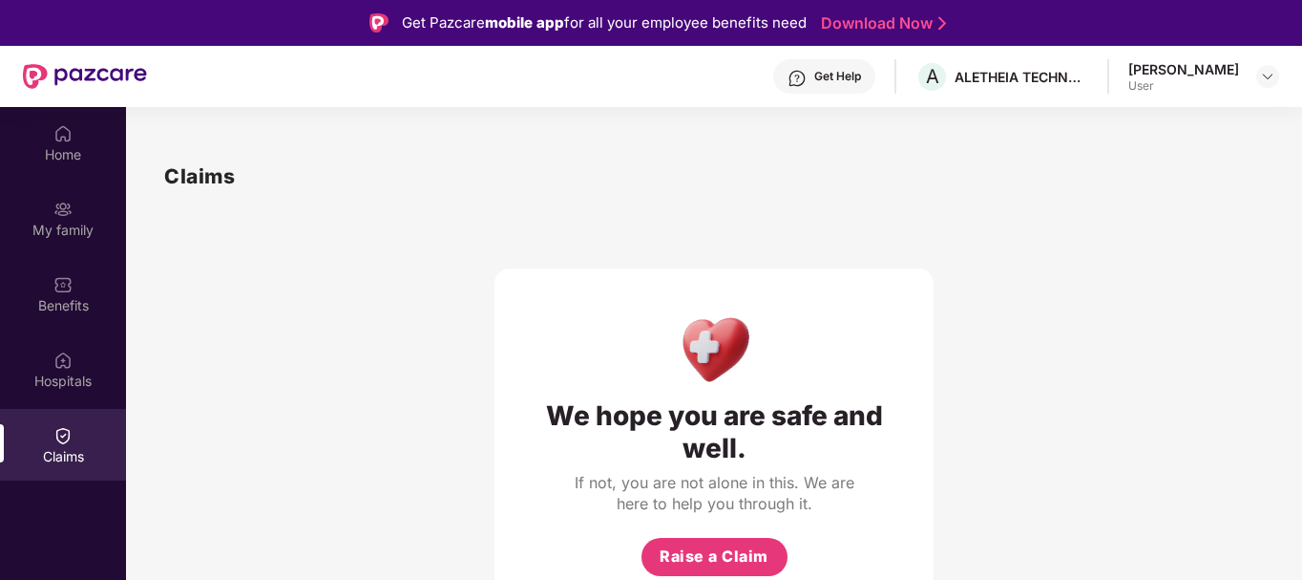
click at [1240, 239] on div "We hope you are safe and well. If not, you are not alone in this. We are here t…" at bounding box center [714, 403] width 1100 height 422
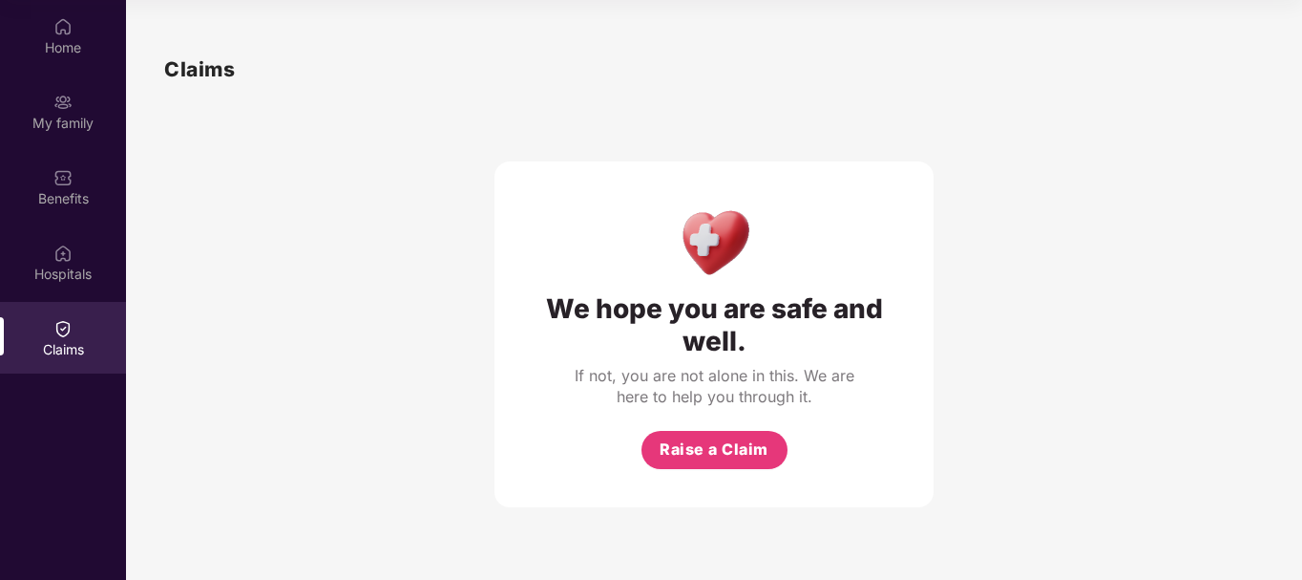
scroll to position [69, 0]
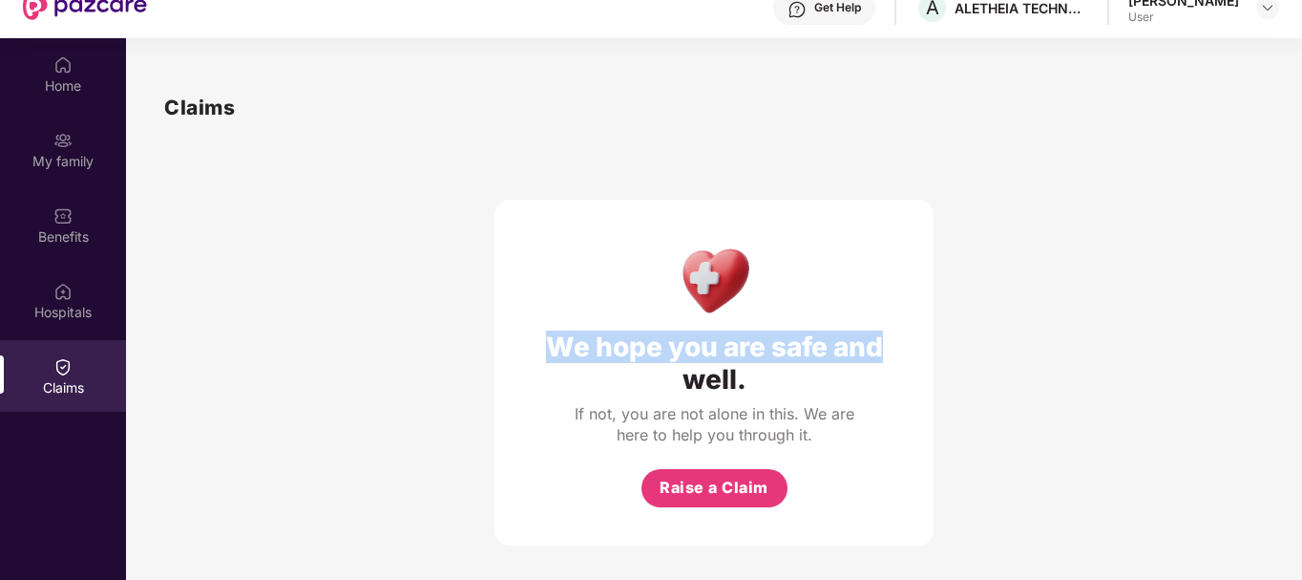
drag, startPoint x: 492, startPoint y: 198, endPoint x: 1012, endPoint y: 281, distance: 527.0
click at [1009, 229] on div "We hope you are safe and well. If not, you are not alone in this. We are here t…" at bounding box center [714, 334] width 1100 height 422
click at [1012, 285] on div "We hope you are safe and well. If not, you are not alone in this. We are here t…" at bounding box center [714, 334] width 1100 height 422
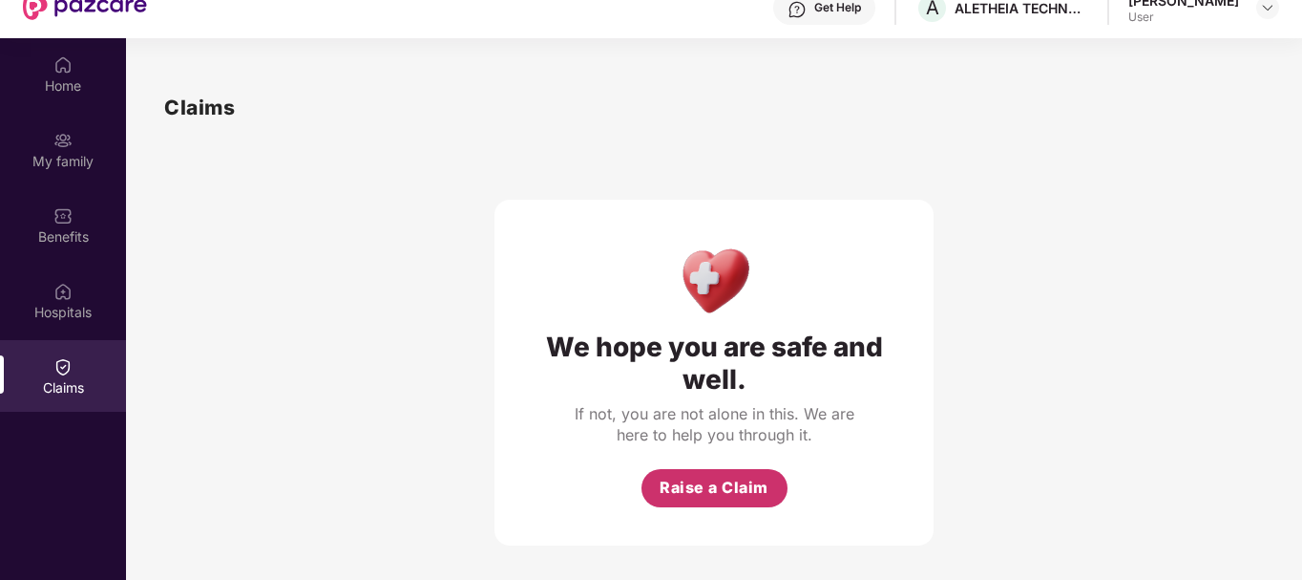
click at [664, 484] on span "Raise a Claim" at bounding box center [714, 487] width 109 height 24
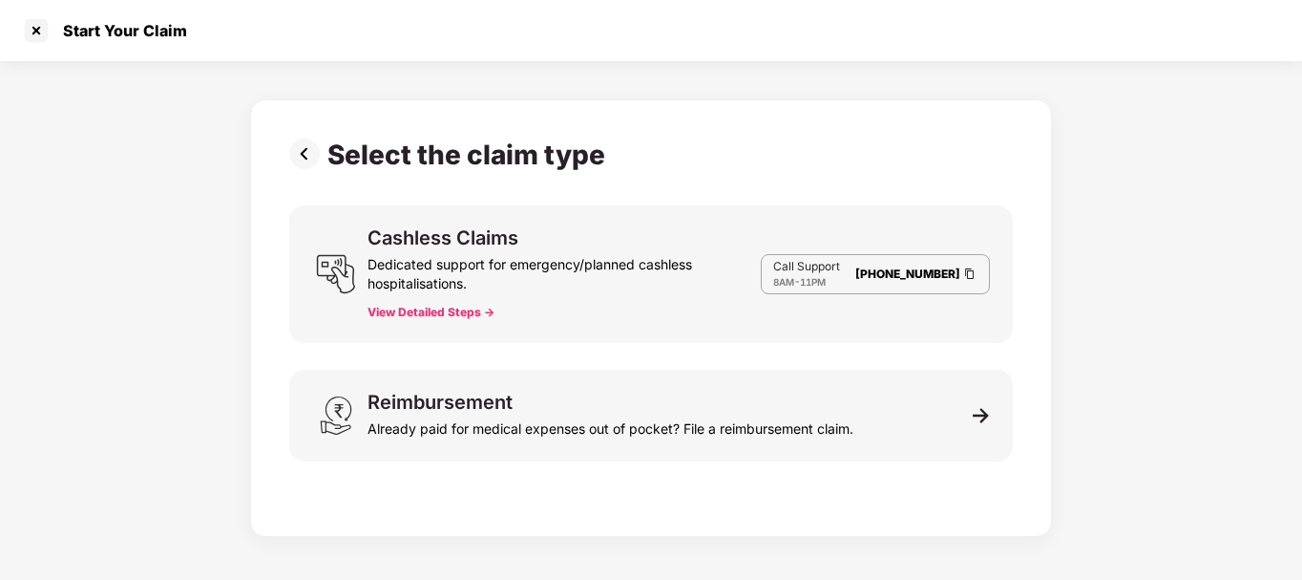
scroll to position [8, 0]
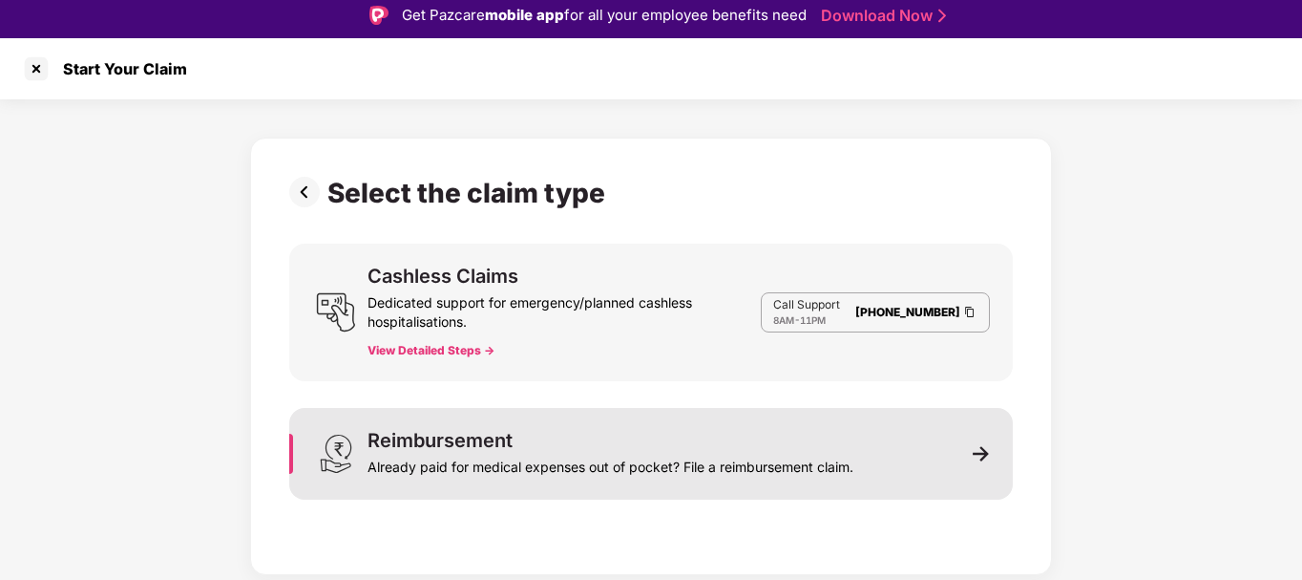
click at [613, 458] on div "Already paid for medical expenses out of pocket? File a reimbursement claim." at bounding box center [611, 463] width 486 height 27
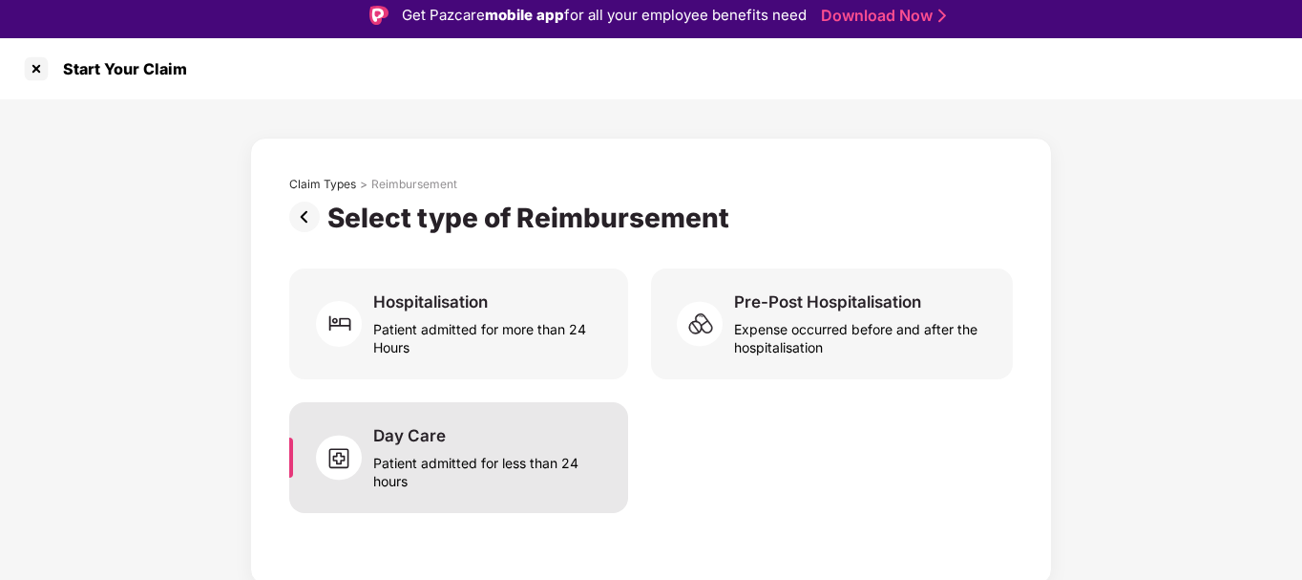
click at [461, 481] on div "Patient admitted for less than 24 hours" at bounding box center [489, 468] width 232 height 44
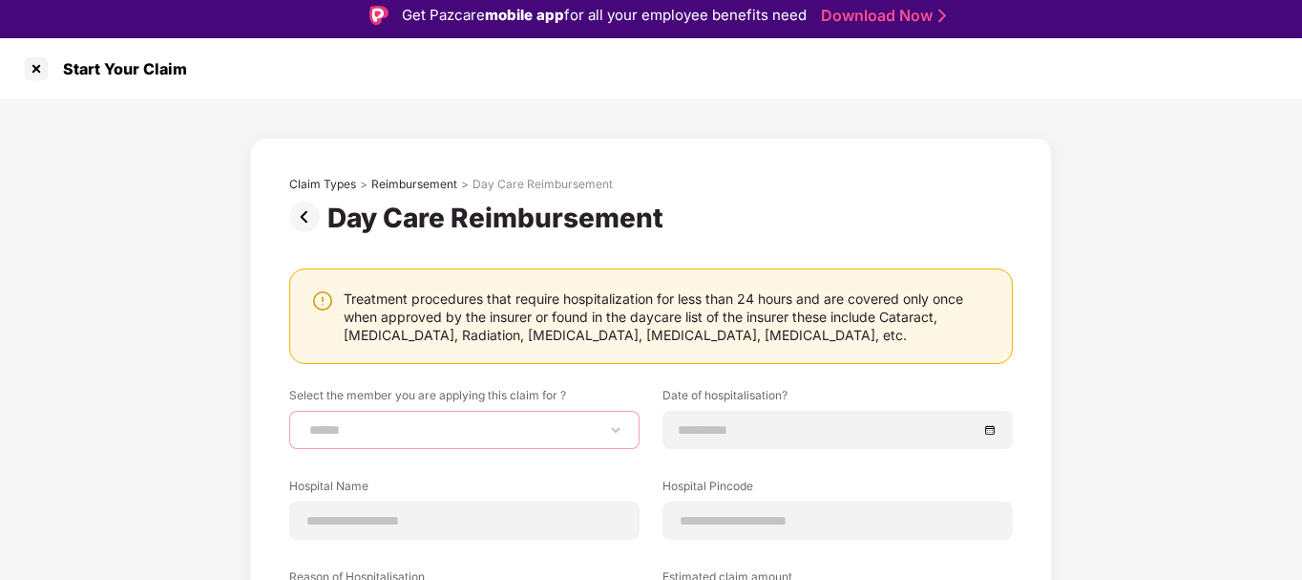
click at [510, 430] on select "**********" at bounding box center [465, 429] width 318 height 15
select select "**********"
click at [306, 422] on select "**********" at bounding box center [465, 429] width 318 height 15
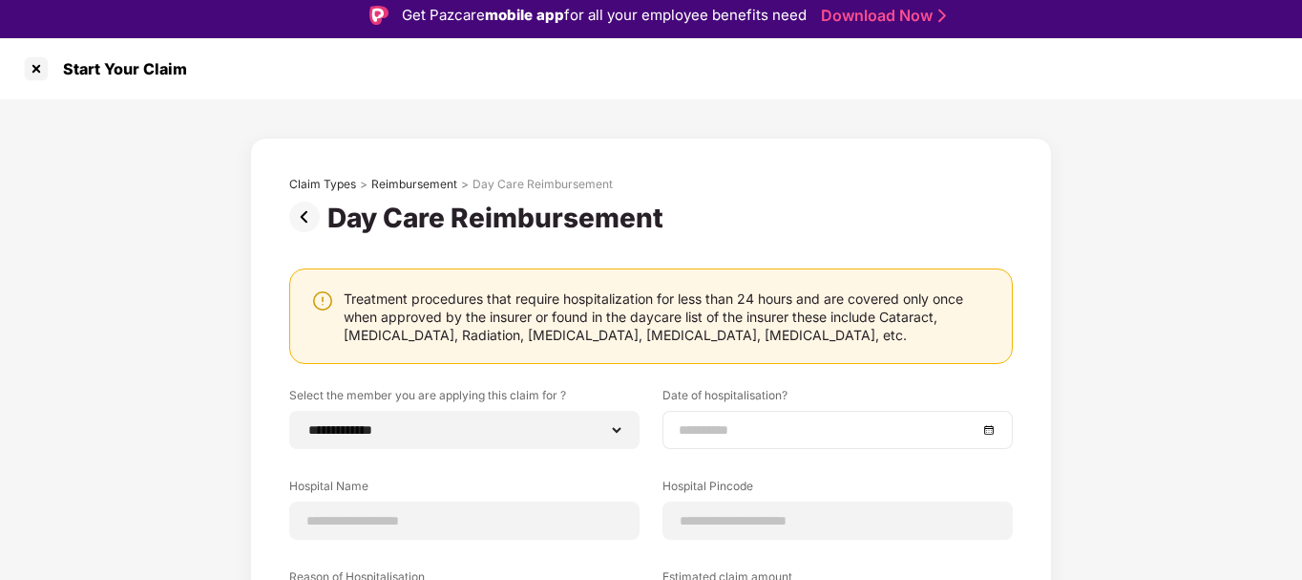
click at [755, 439] on input at bounding box center [828, 429] width 299 height 21
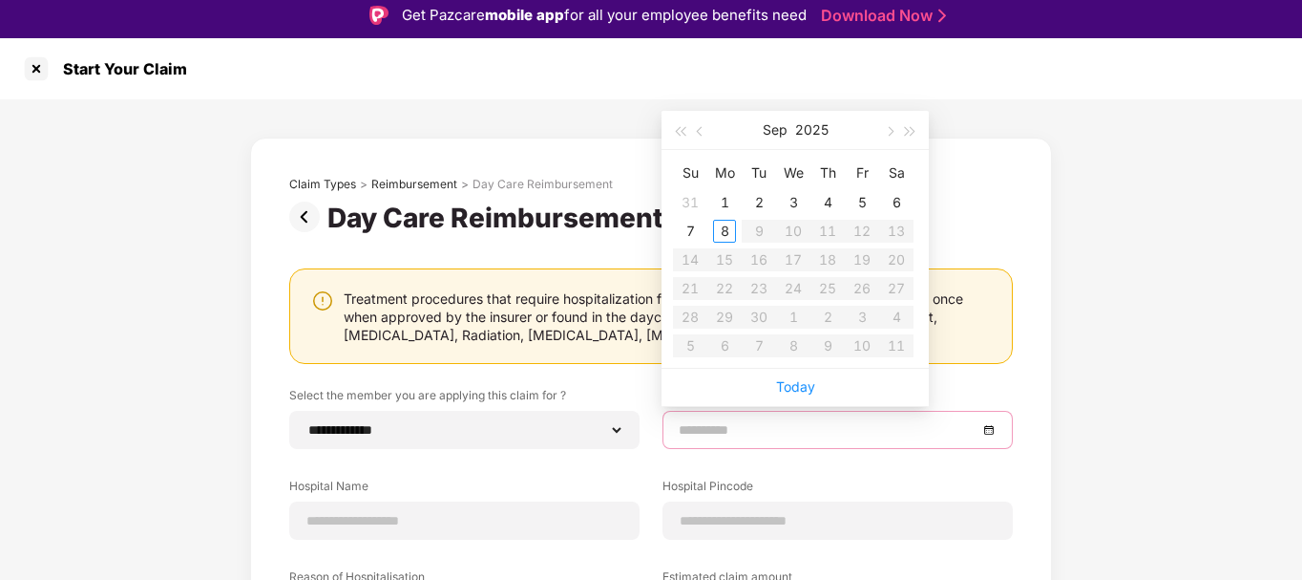
type input "**********"
click at [683, 131] on span "button" at bounding box center [680, 132] width 10 height 10
click at [699, 131] on span "button" at bounding box center [702, 132] width 10 height 10
click at [560, 132] on div "**********" at bounding box center [651, 472] width 1302 height 746
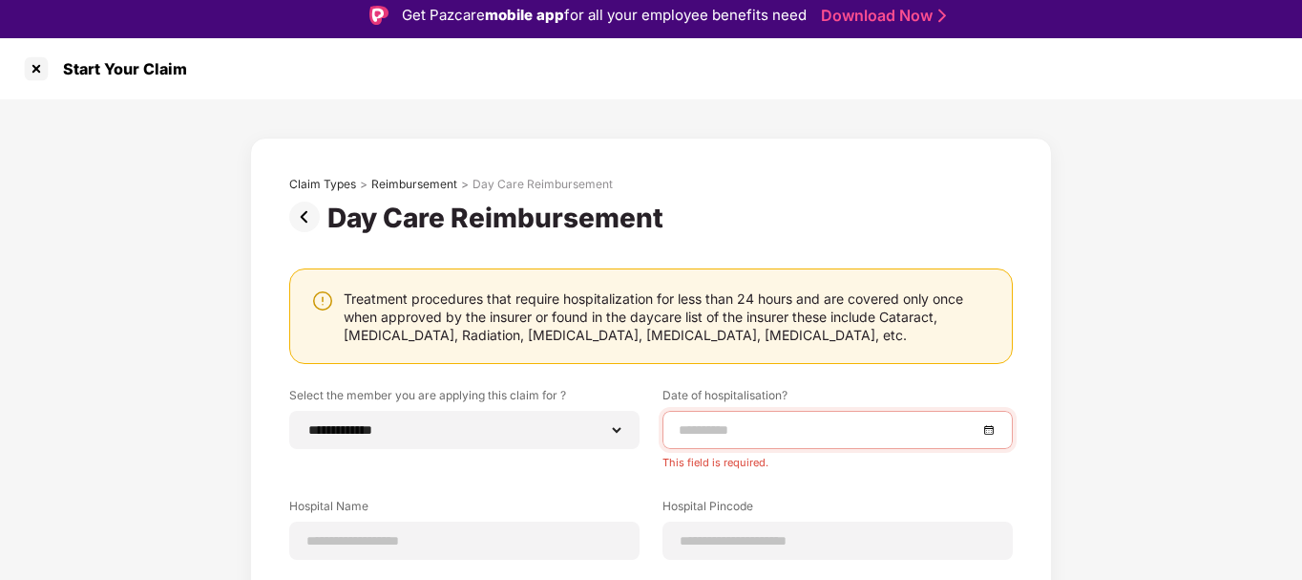
click at [704, 428] on input at bounding box center [828, 429] width 299 height 21
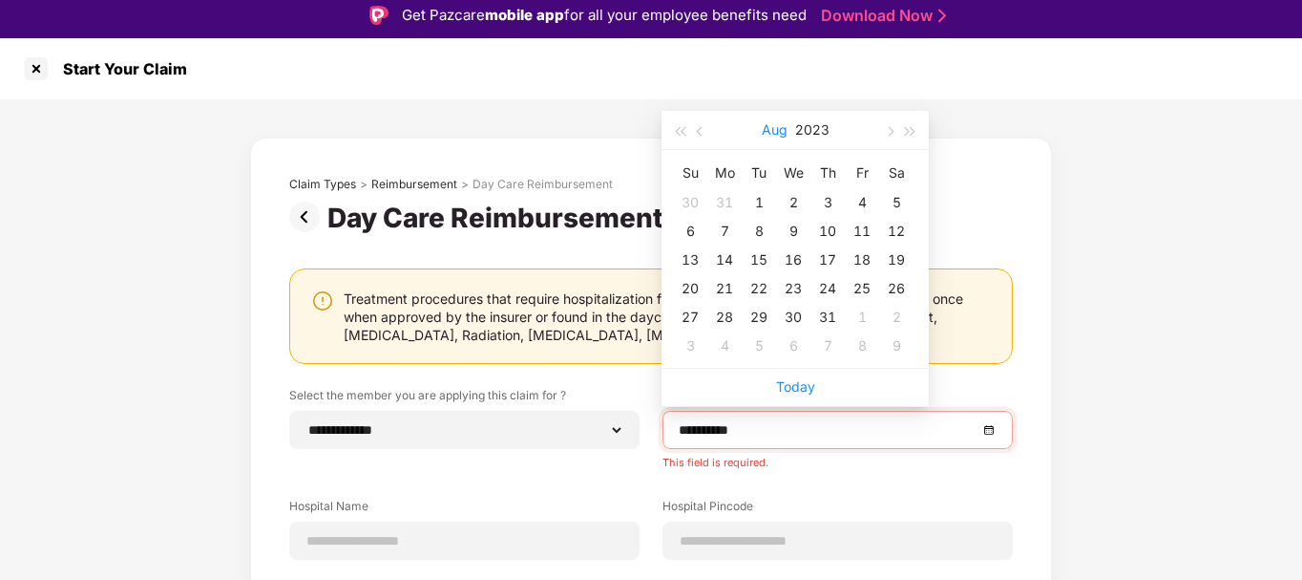
type input "**********"
click at [794, 259] on div "16" at bounding box center [793, 259] width 23 height 23
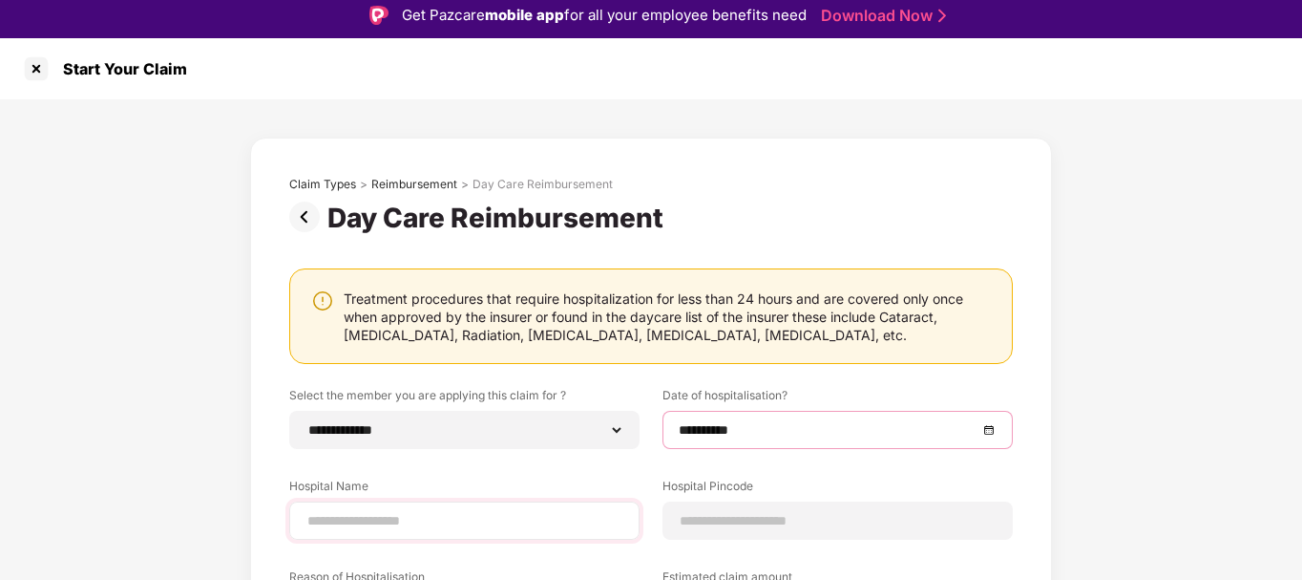
click at [512, 505] on div at bounding box center [464, 520] width 350 height 38
click at [489, 512] on input at bounding box center [465, 521] width 318 height 20
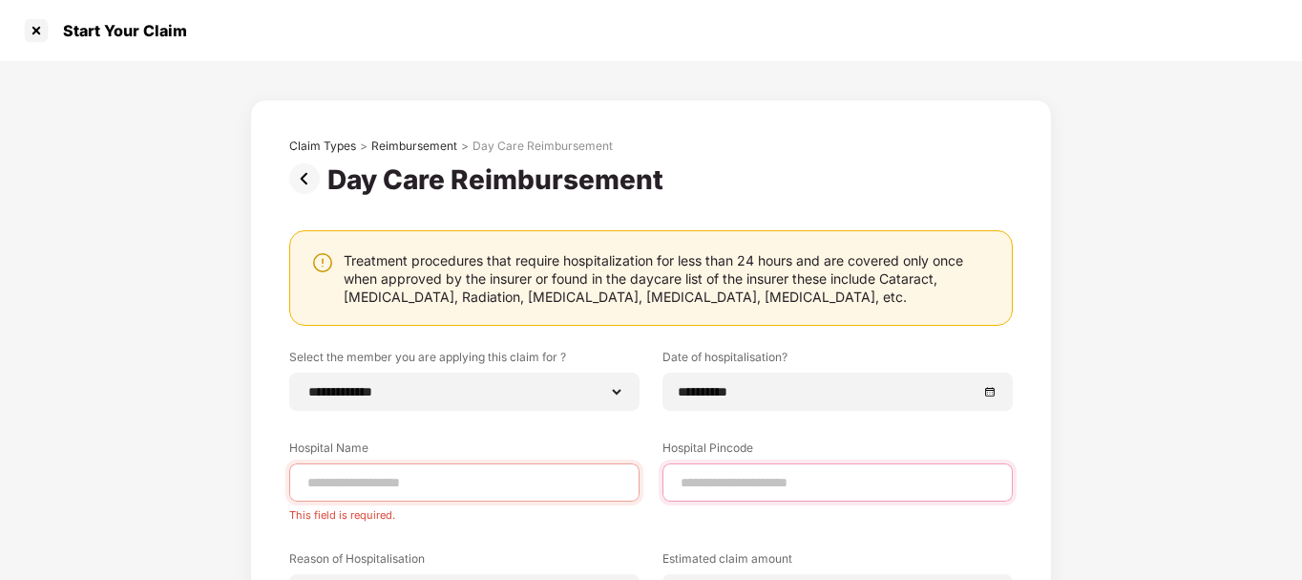
click at [700, 485] on input at bounding box center [838, 483] width 318 height 20
click at [81, 457] on div "**********" at bounding box center [651, 444] width 1302 height 766
click at [1218, 324] on div "**********" at bounding box center [651, 444] width 1302 height 766
click at [1196, 401] on div "**********" at bounding box center [651, 444] width 1302 height 766
click at [710, 487] on input at bounding box center [838, 483] width 318 height 20
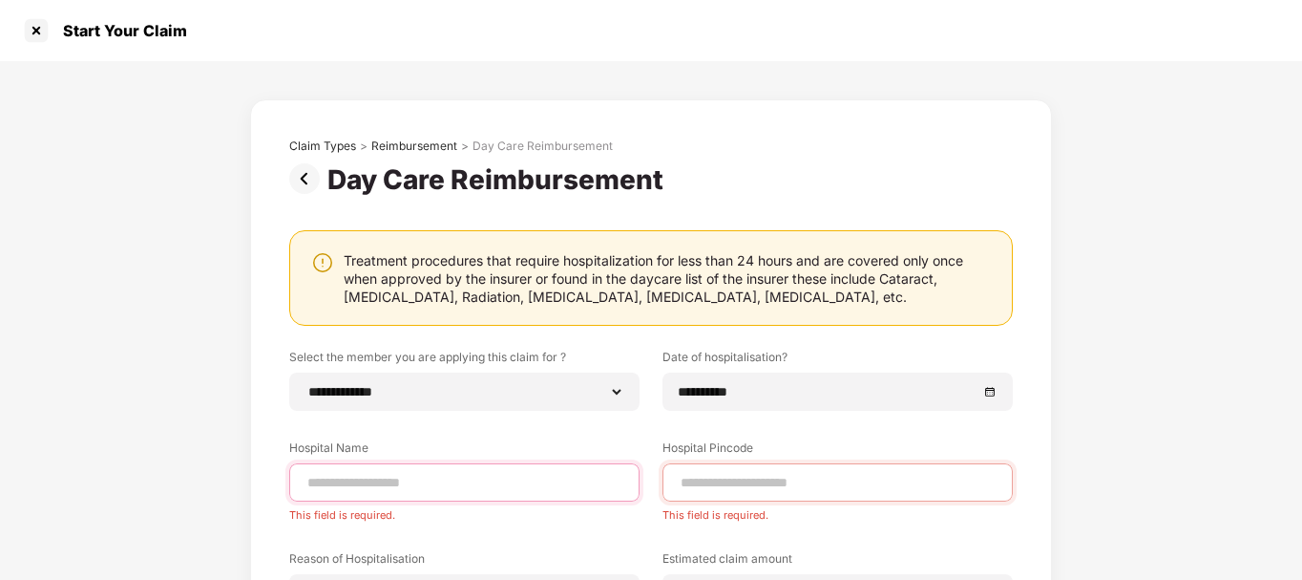
click at [370, 492] on input at bounding box center [465, 483] width 318 height 20
click at [250, 504] on div "**********" at bounding box center [651, 463] width 802 height 728
click at [506, 302] on div "Treatment procedures that require hospitalization for less than 24 hours and ar…" at bounding box center [668, 278] width 649 height 54
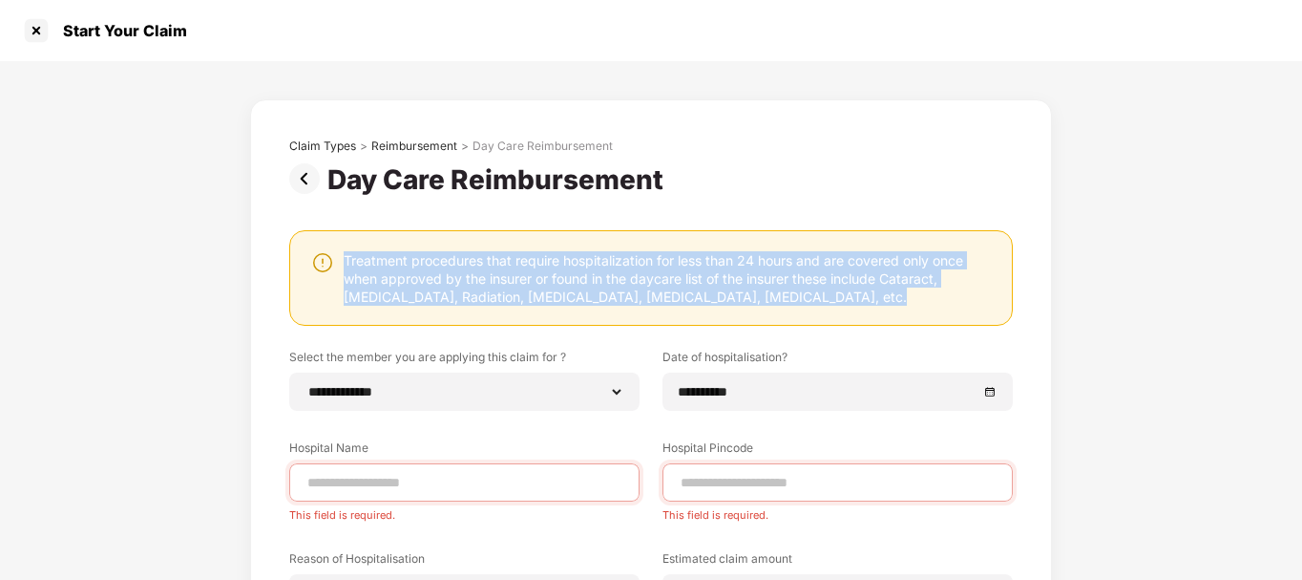
click at [506, 302] on div "Treatment procedures that require hospitalization for less than 24 hours and ar…" at bounding box center [668, 278] width 649 height 54
click at [407, 301] on div "Treatment procedures that require hospitalization for less than 24 hours and ar…" at bounding box center [668, 278] width 649 height 54
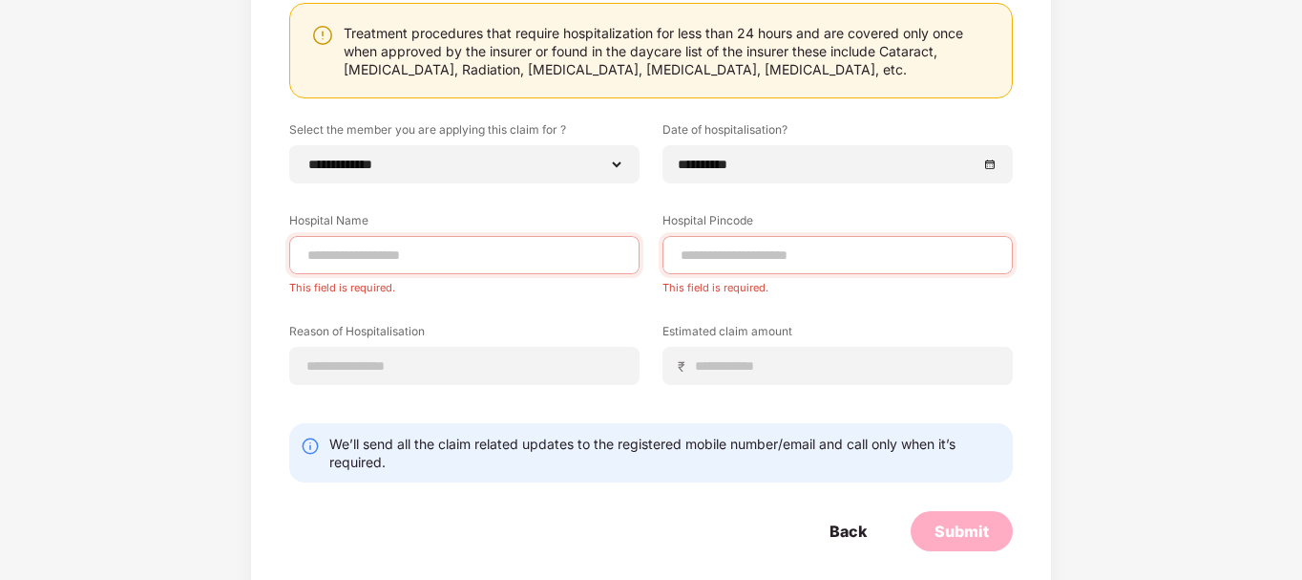
scroll to position [247, 0]
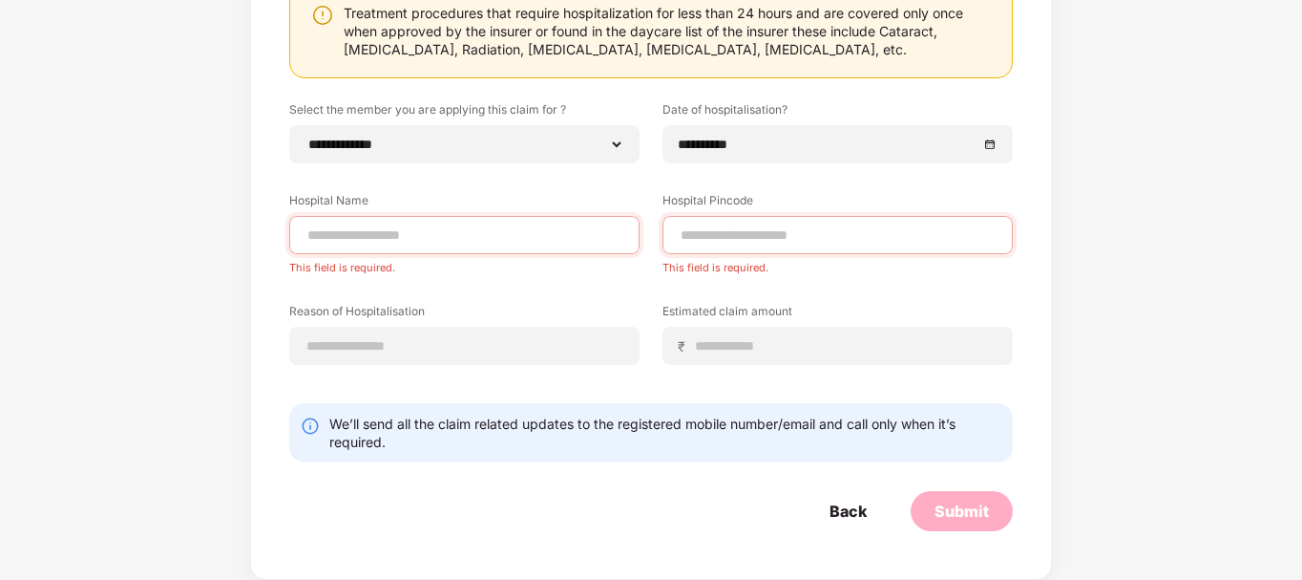
click at [472, 508] on div "Back Submit" at bounding box center [651, 511] width 724 height 40
click at [710, 360] on div "₹" at bounding box center [838, 346] width 350 height 38
click at [708, 342] on input at bounding box center [845, 346] width 303 height 20
click at [432, 225] on input at bounding box center [465, 235] width 318 height 20
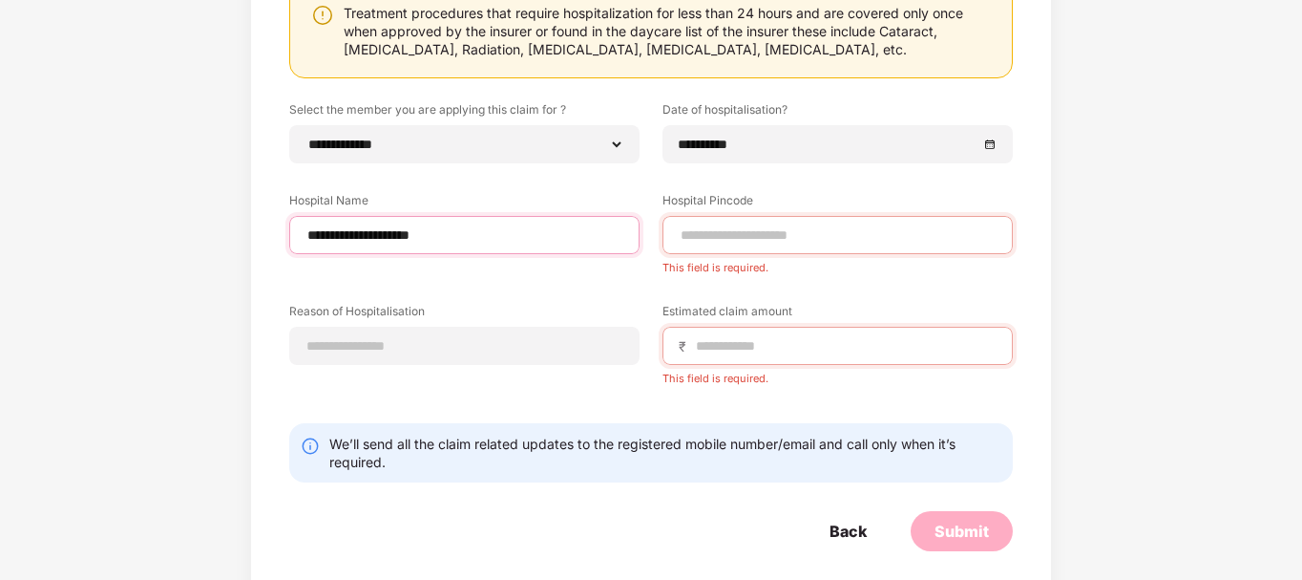
type input "**********"
click at [763, 235] on input at bounding box center [838, 235] width 318 height 20
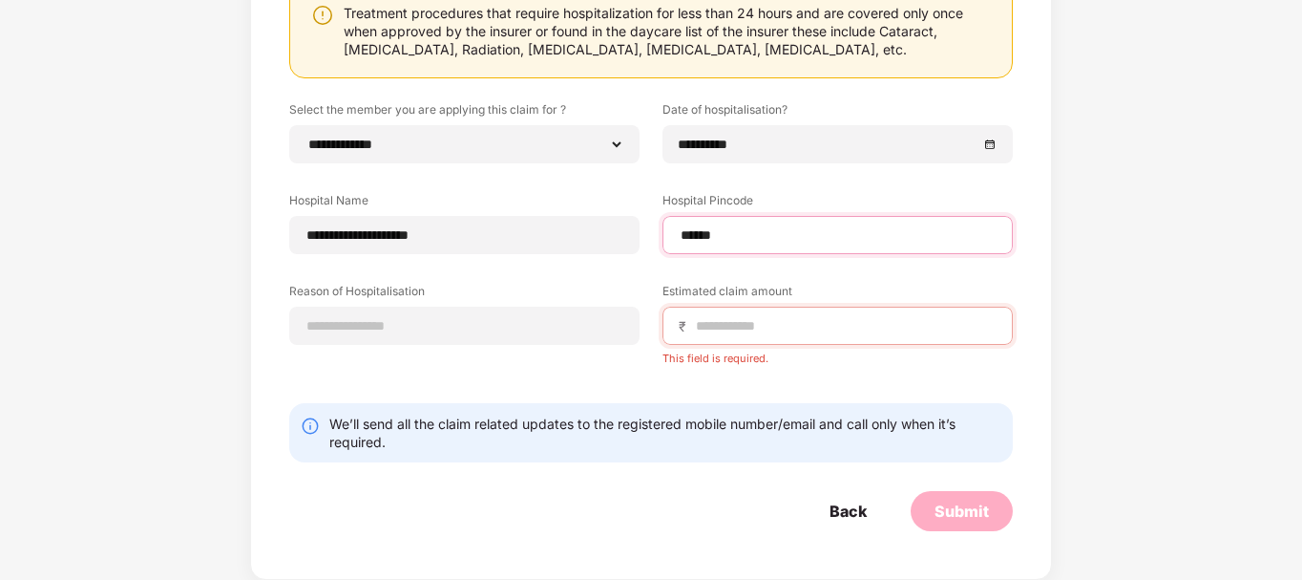
type input "******"
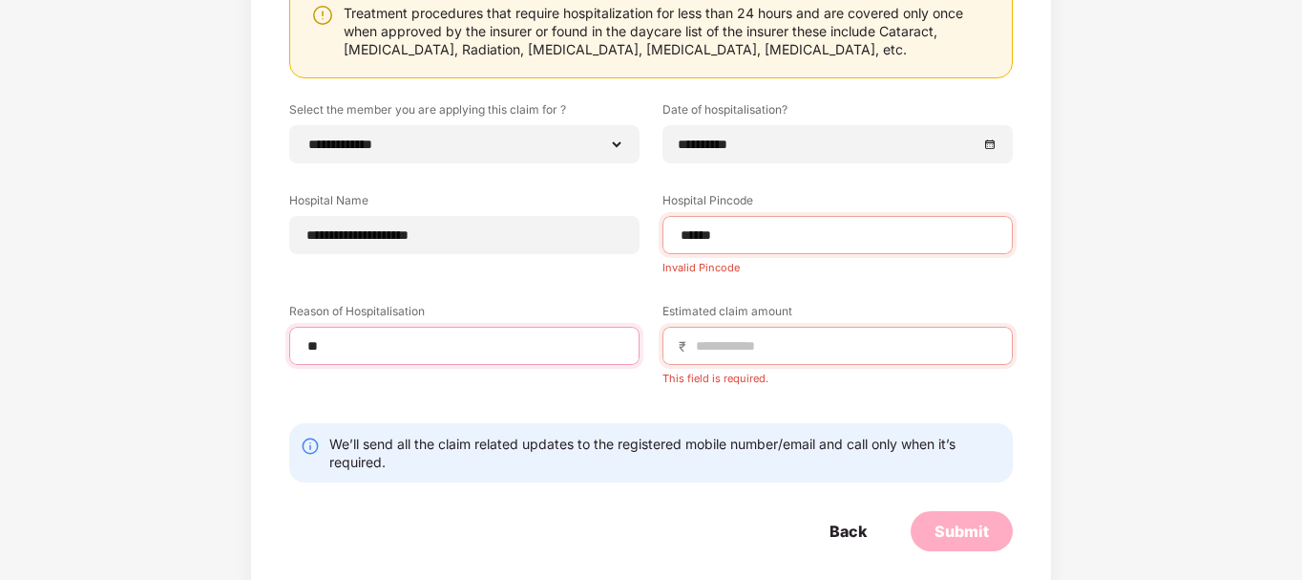
type input "*"
type input "**********"
